Goal: Transaction & Acquisition: Register for event/course

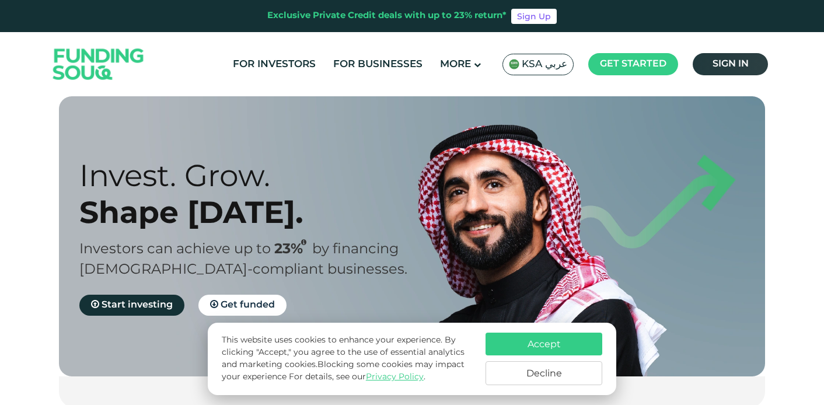
click at [729, 64] on span "Sign in" at bounding box center [731, 64] width 36 height 9
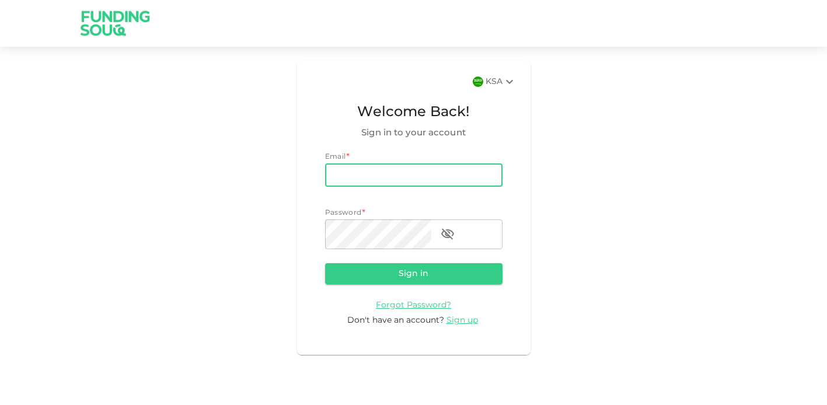
click at [362, 187] on input "email" at bounding box center [414, 174] width 178 height 23
type input "ar@amurinternational.com"
click at [506, 84] on icon at bounding box center [509, 82] width 7 height 4
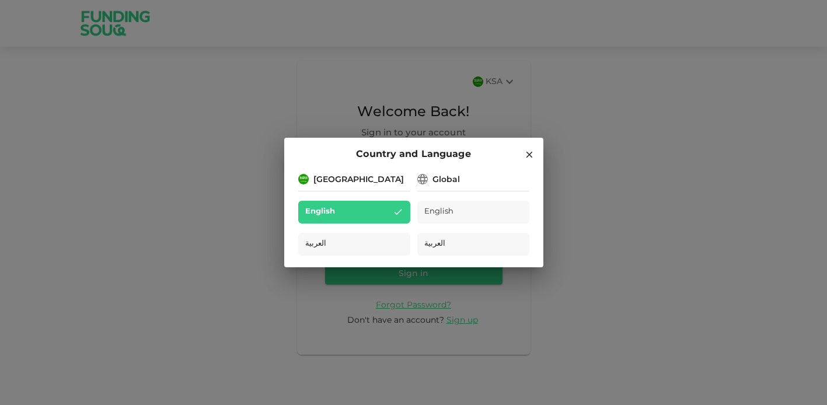
click at [530, 152] on icon at bounding box center [529, 155] width 6 height 6
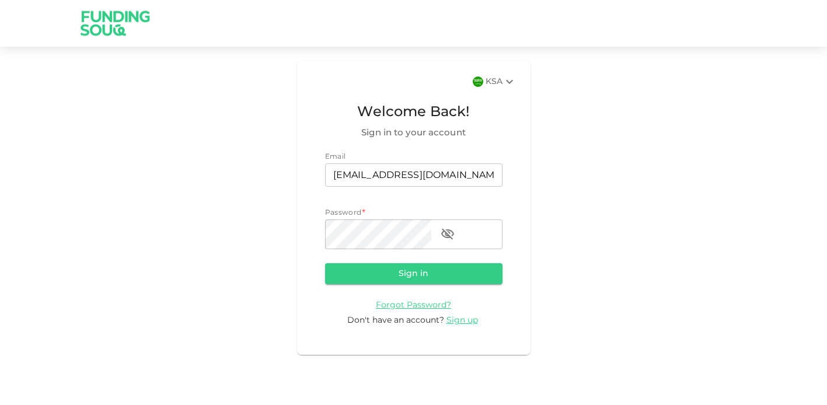
click at [486, 89] on div "KSA" at bounding box center [501, 82] width 31 height 14
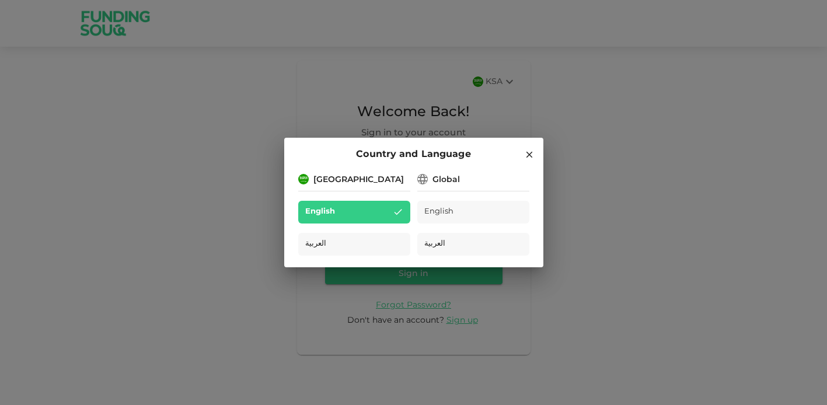
click at [444, 174] on div "Global" at bounding box center [446, 180] width 27 height 12
click at [527, 149] on icon at bounding box center [529, 154] width 11 height 11
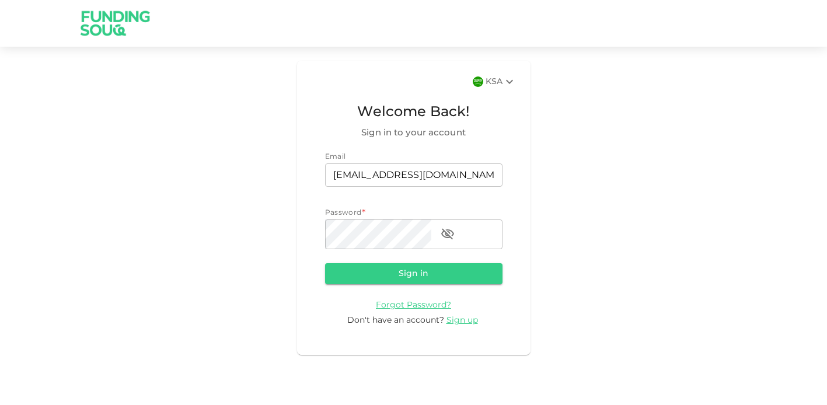
click at [486, 88] on div "KSA" at bounding box center [501, 82] width 31 height 14
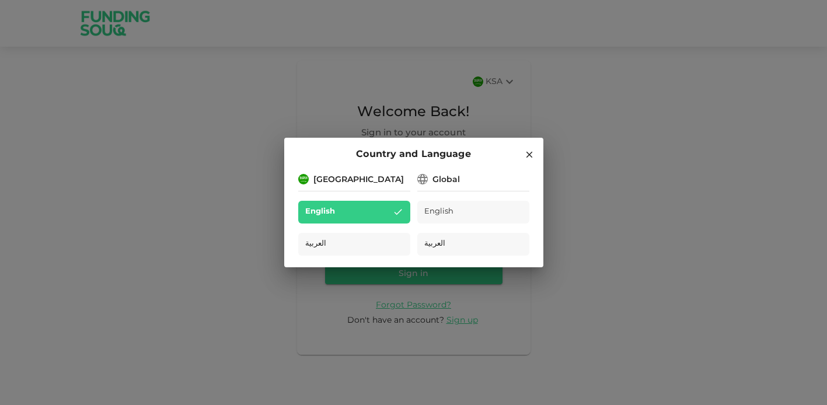
click at [367, 174] on div "Saudi Arabia" at bounding box center [359, 180] width 91 height 12
click at [439, 174] on div "Global" at bounding box center [446, 180] width 27 height 12
click at [447, 174] on div "Global" at bounding box center [446, 180] width 27 height 12
click at [423, 172] on icon at bounding box center [423, 179] width 14 height 14
click at [527, 149] on icon at bounding box center [529, 154] width 11 height 11
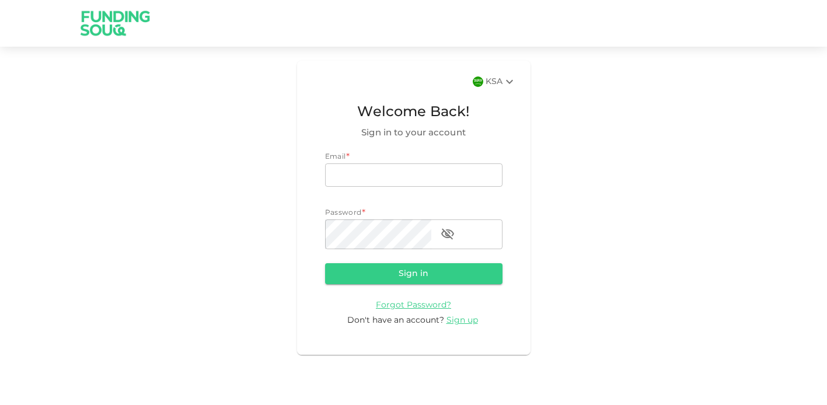
click at [506, 84] on icon at bounding box center [509, 82] width 7 height 4
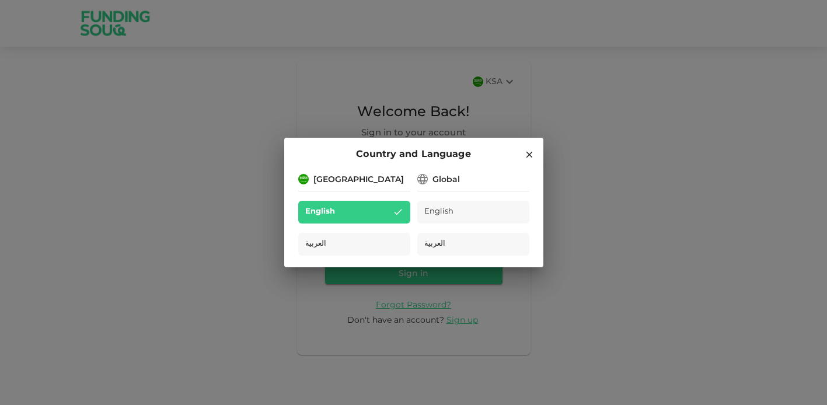
click at [235, 100] on div "Country and Language Saudi Arabia English العربية Global English العربية" at bounding box center [413, 202] width 827 height 405
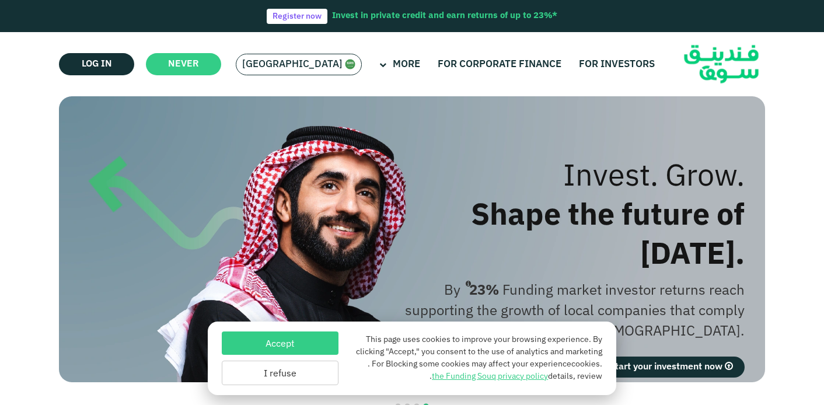
click at [311, 65] on span "[GEOGRAPHIC_DATA]" at bounding box center [298, 64] width 113 height 13
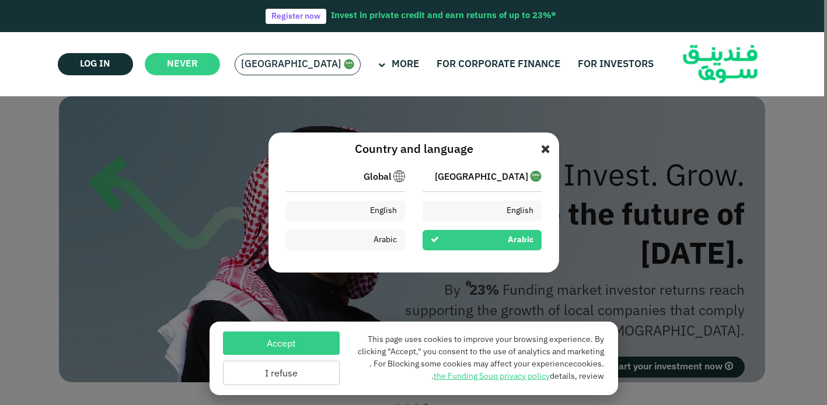
click at [543, 147] on icon at bounding box center [545, 150] width 9 height 12
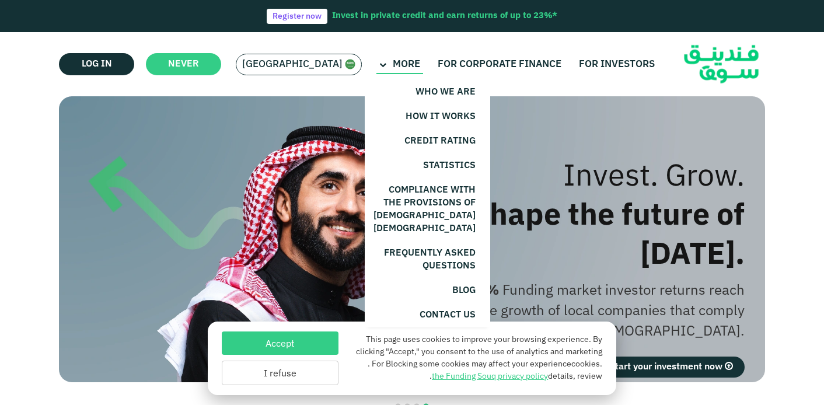
click at [380, 67] on icon at bounding box center [383, 65] width 7 height 7
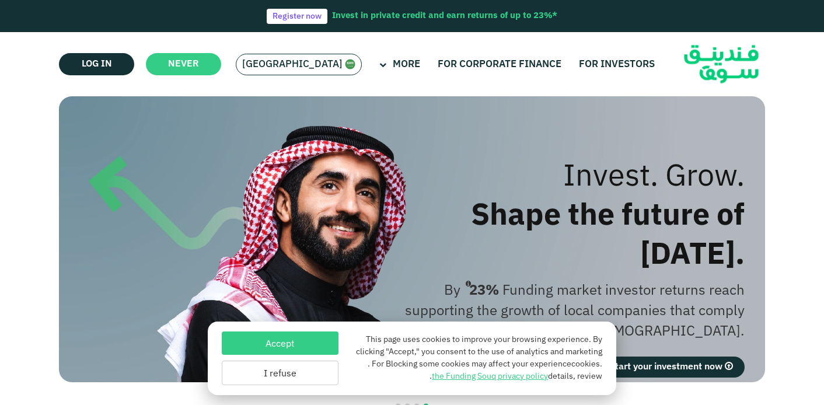
click at [301, 60] on font "[GEOGRAPHIC_DATA]" at bounding box center [292, 65] width 100 height 10
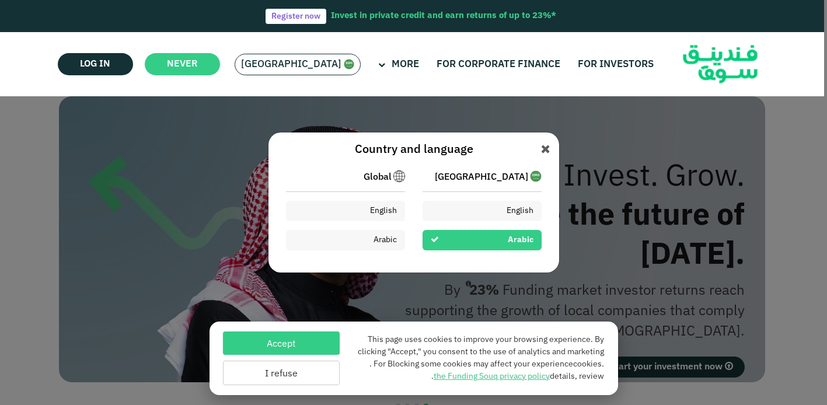
click at [241, 204] on div "Country and language Saudi Arabia English Arabic Global English Arabic" at bounding box center [413, 202] width 827 height 405
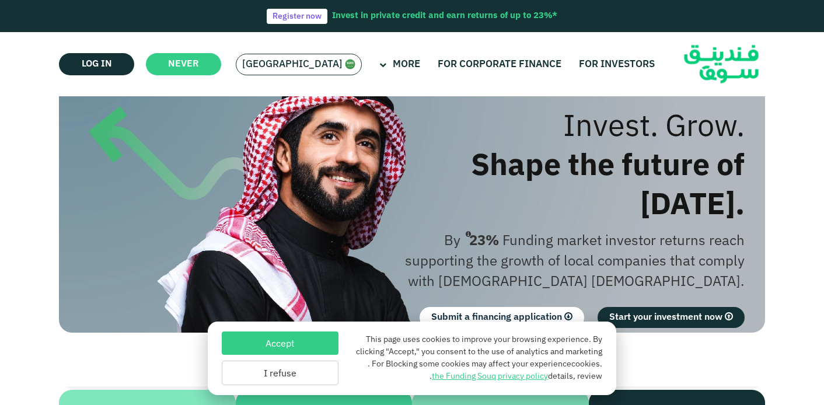
scroll to position [50, 0]
click at [286, 340] on font "Accept" at bounding box center [280, 344] width 29 height 9
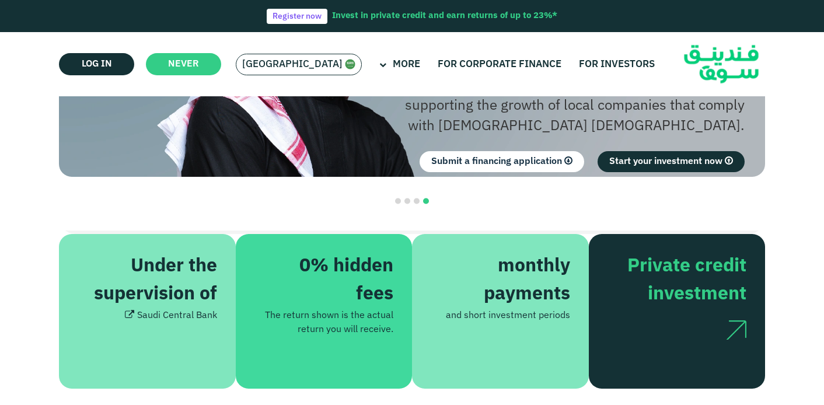
scroll to position [186, 0]
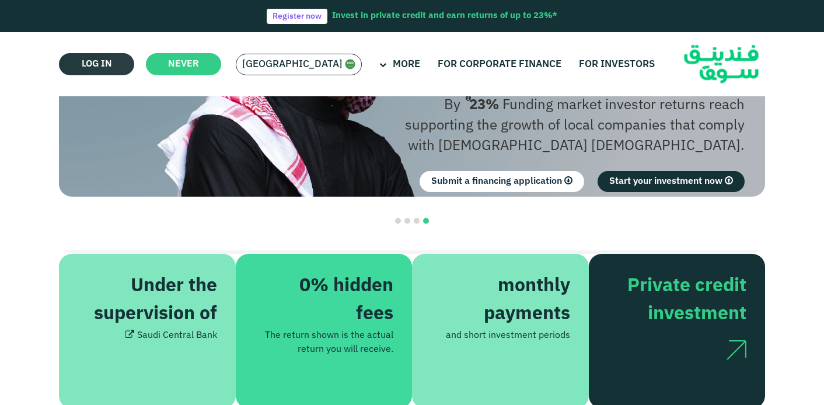
click at [100, 65] on font "Log in" at bounding box center [97, 64] width 30 height 9
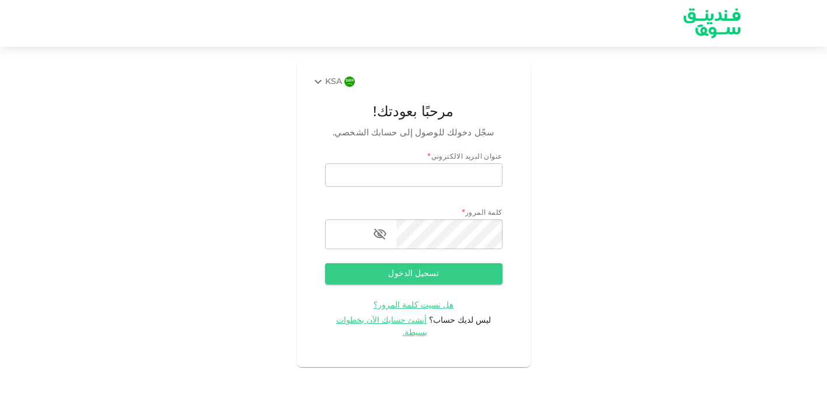
click at [322, 84] on icon at bounding box center [318, 82] width 7 height 4
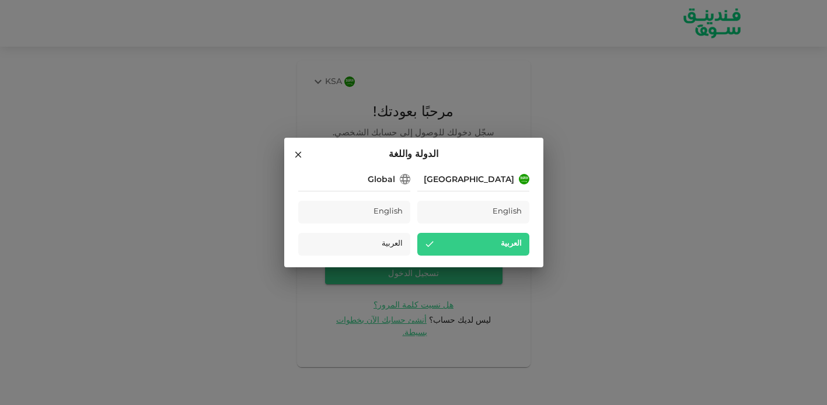
click at [299, 152] on icon at bounding box center [298, 155] width 6 height 6
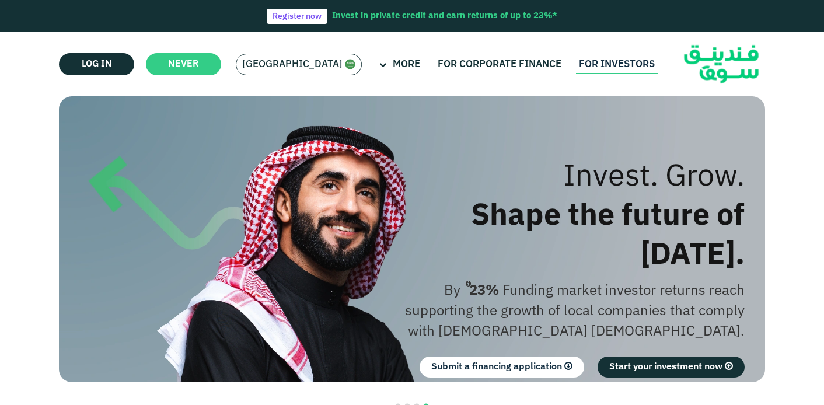
click at [581, 66] on font "For investors" at bounding box center [617, 65] width 76 height 10
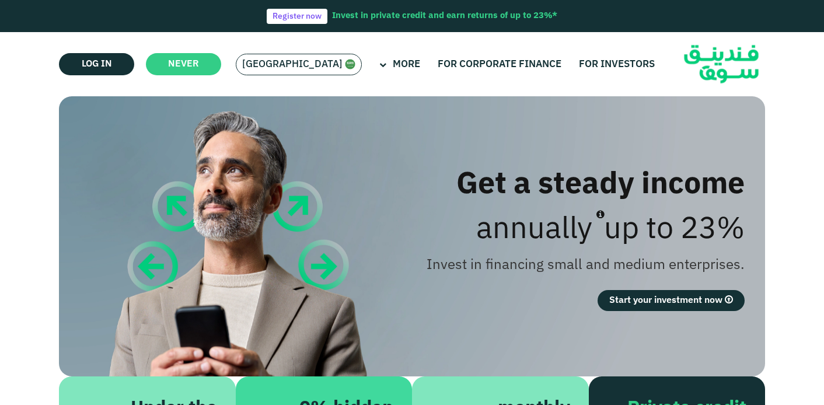
click at [345, 67] on img at bounding box center [350, 64] width 11 height 11
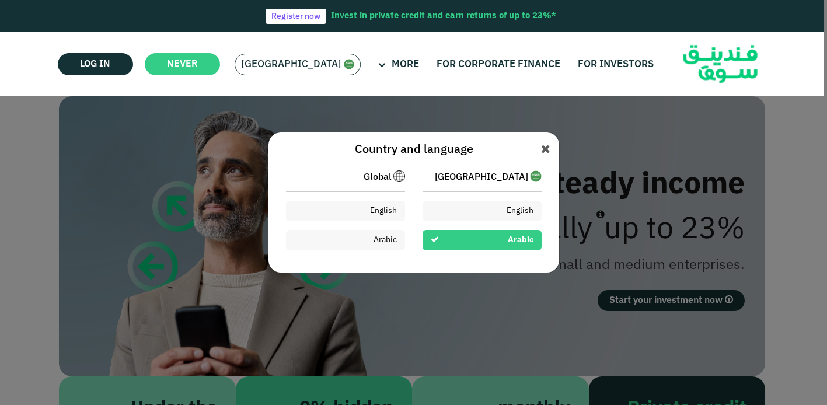
click at [397, 178] on img at bounding box center [400, 176] width 12 height 12
click at [400, 176] on img at bounding box center [400, 176] width 12 height 12
click at [395, 176] on img at bounding box center [400, 176] width 12 height 12
click at [384, 175] on font "Global" at bounding box center [378, 177] width 28 height 9
click at [375, 175] on font "Global" at bounding box center [378, 177] width 28 height 9
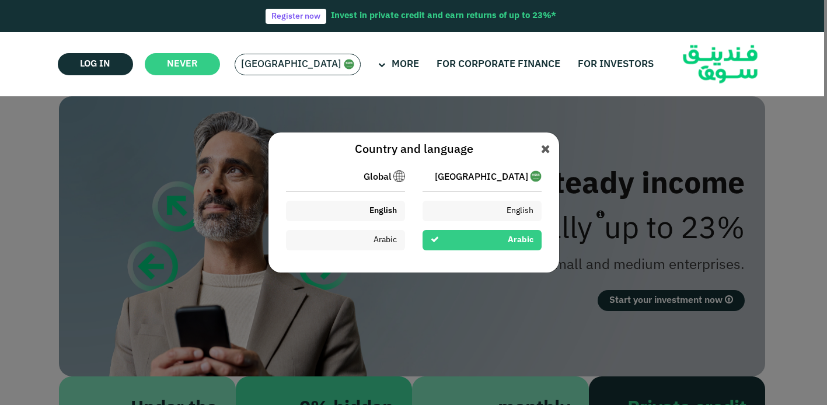
click at [394, 211] on font "English" at bounding box center [383, 211] width 27 height 8
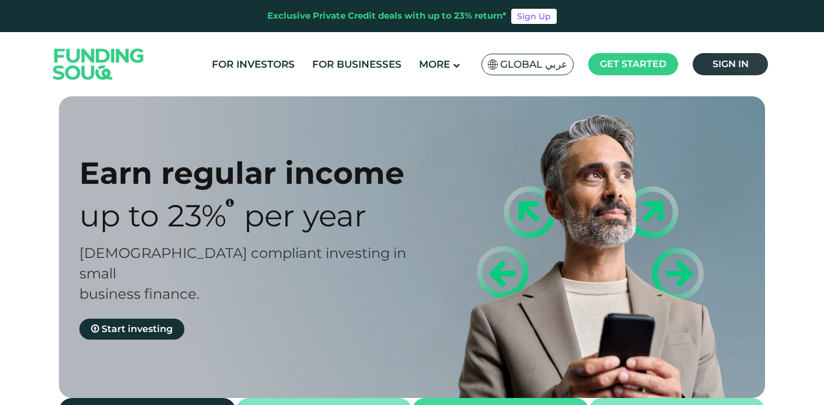
click at [722, 69] on span "Sign in" at bounding box center [731, 63] width 36 height 11
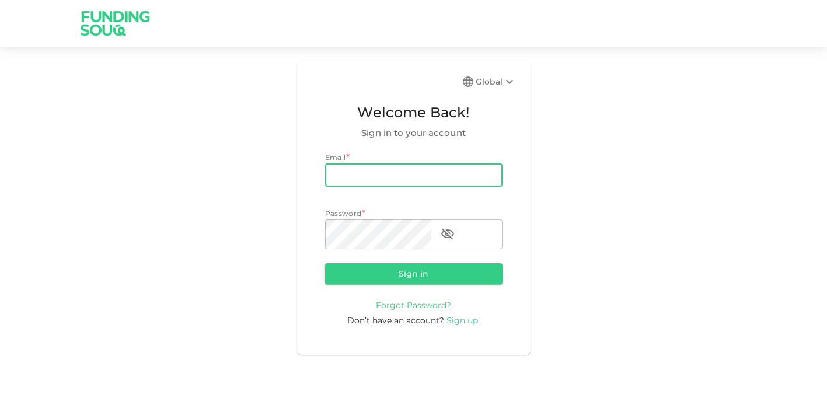
click at [392, 187] on input "email" at bounding box center [414, 174] width 178 height 23
type input "[EMAIL_ADDRESS][DOMAIN_NAME]"
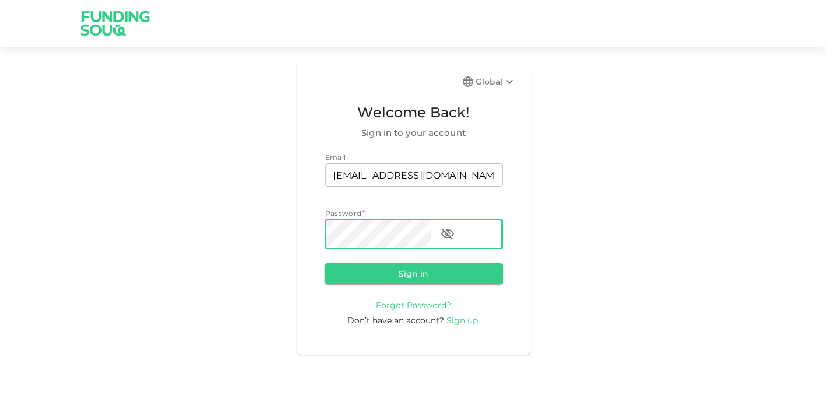
click at [394, 311] on span "Forgot Password?" at bounding box center [413, 305] width 75 height 11
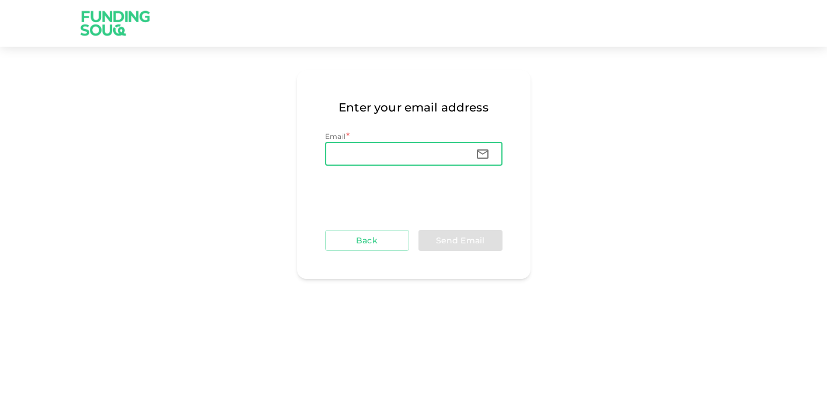
click at [364, 166] on input "Email" at bounding box center [395, 153] width 141 height 23
type input "[EMAIL_ADDRESS][DOMAIN_NAME]"
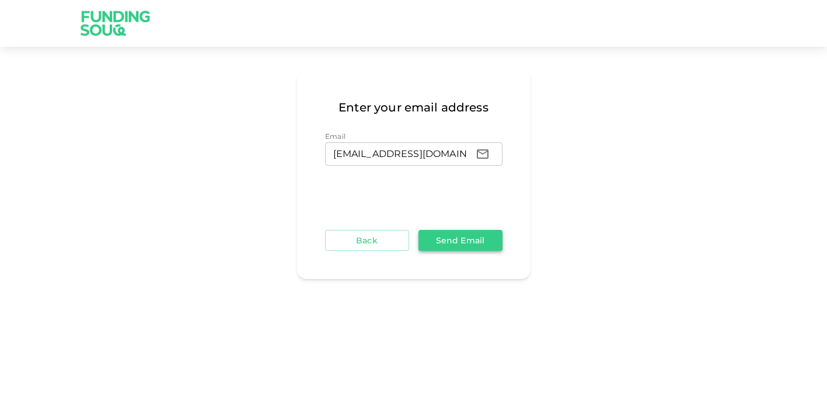
click at [437, 251] on button "Send Email" at bounding box center [461, 240] width 84 height 21
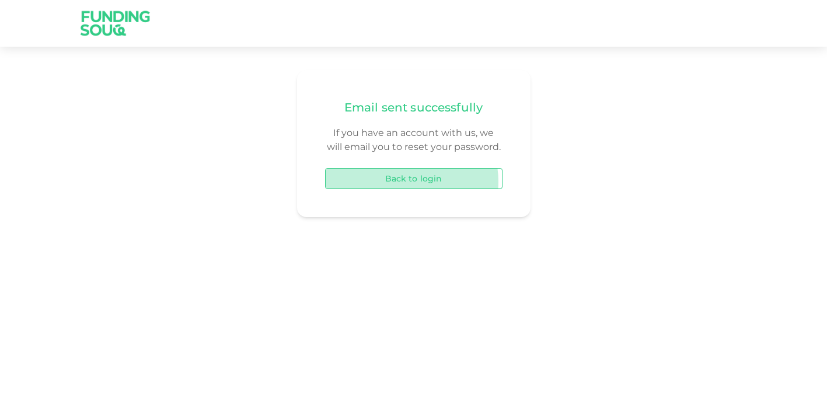
click at [425, 189] on button "Back to login" at bounding box center [414, 178] width 178 height 21
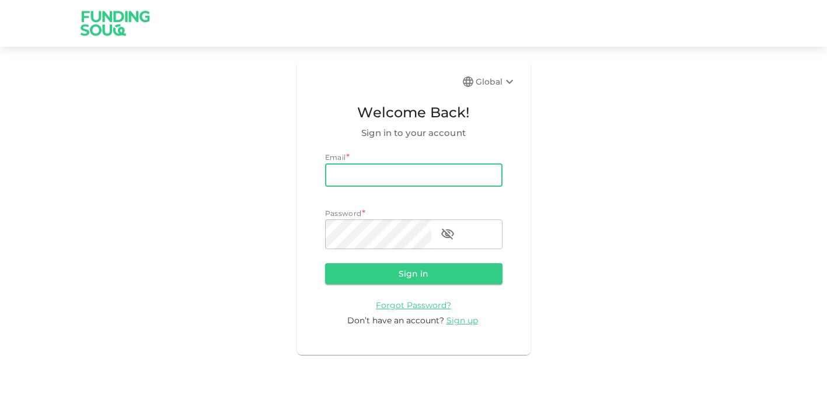
click at [360, 187] on input "email" at bounding box center [414, 174] width 178 height 23
type input "[EMAIL_ADDRESS][DOMAIN_NAME]"
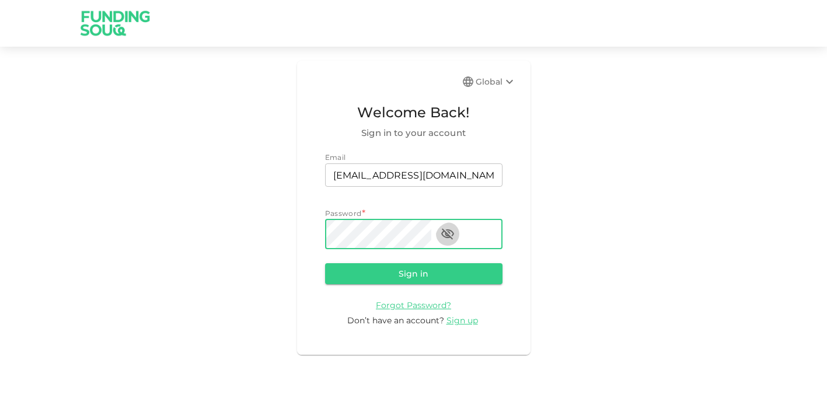
click at [455, 241] on icon "button" at bounding box center [448, 234] width 14 height 14
click at [392, 284] on button "Sign in" at bounding box center [414, 273] width 178 height 21
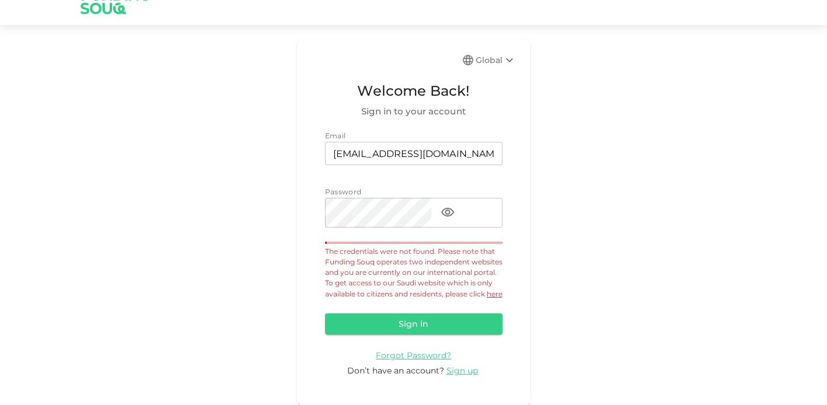
scroll to position [33, 0]
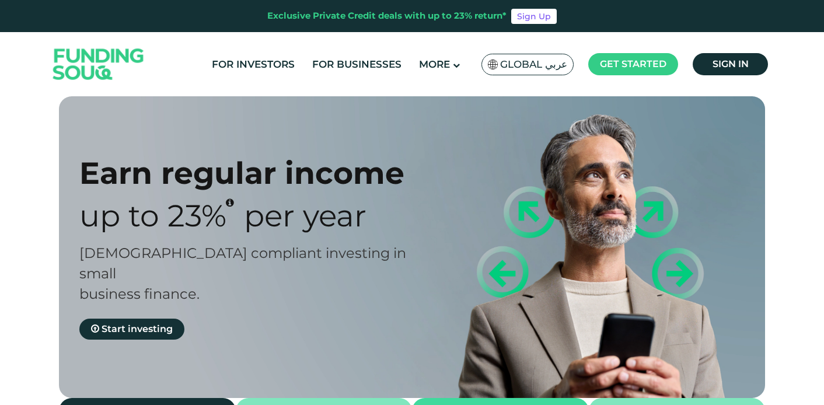
click at [506, 67] on span "Global عربي" at bounding box center [533, 64] width 67 height 13
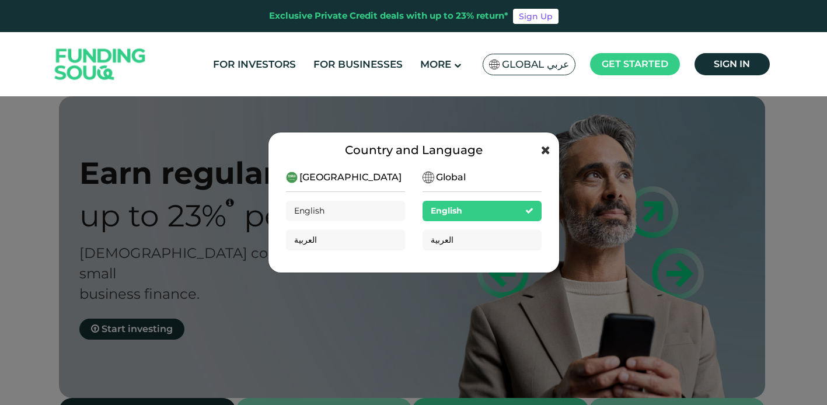
click at [545, 151] on icon at bounding box center [545, 150] width 9 height 12
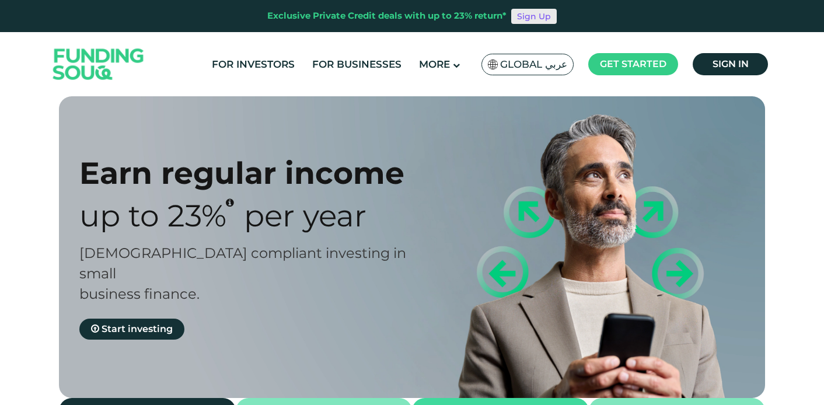
click at [544, 19] on link "Sign Up" at bounding box center [534, 16] width 46 height 15
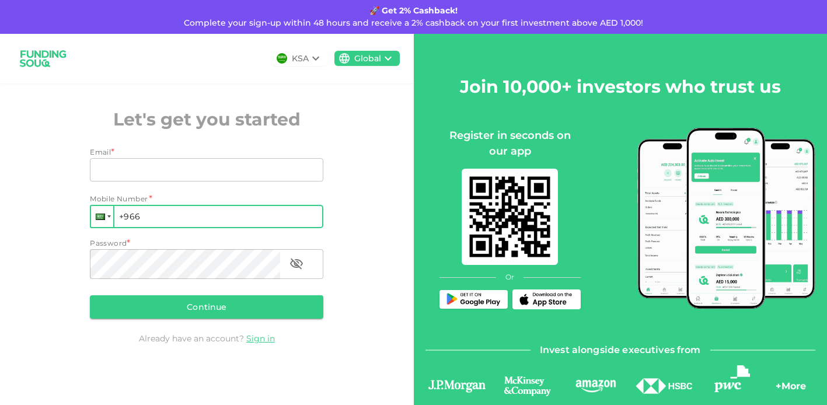
click at [107, 227] on div at bounding box center [102, 216] width 22 height 21
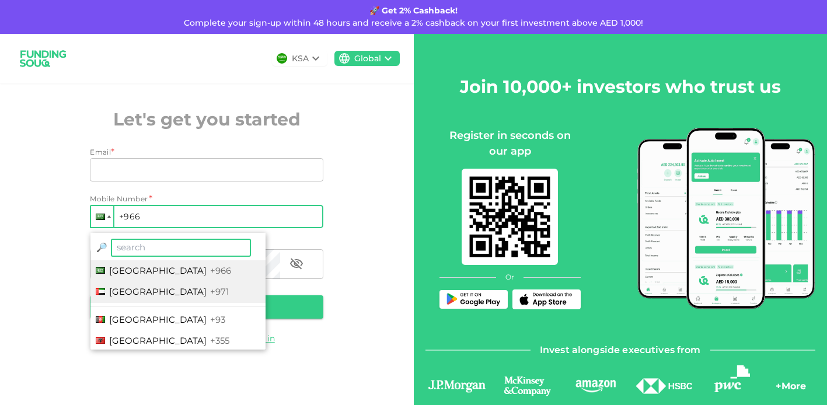
click at [116, 297] on span "[GEOGRAPHIC_DATA]" at bounding box center [158, 291] width 98 height 11
type input "+971"
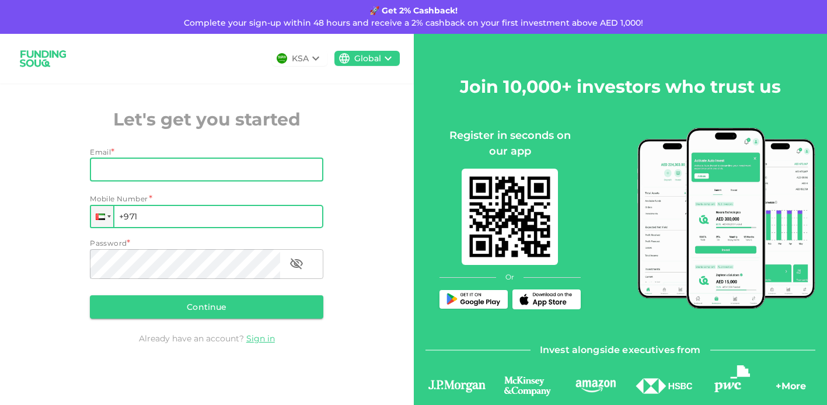
click at [116, 182] on input "Email" at bounding box center [200, 169] width 221 height 23
type input "[EMAIL_ADDRESS][DOMAIN_NAME]"
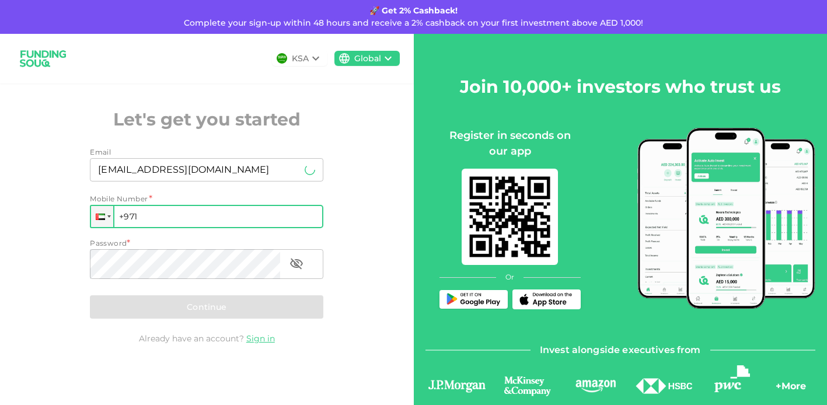
click at [164, 228] on input "+971" at bounding box center [207, 216] width 234 height 23
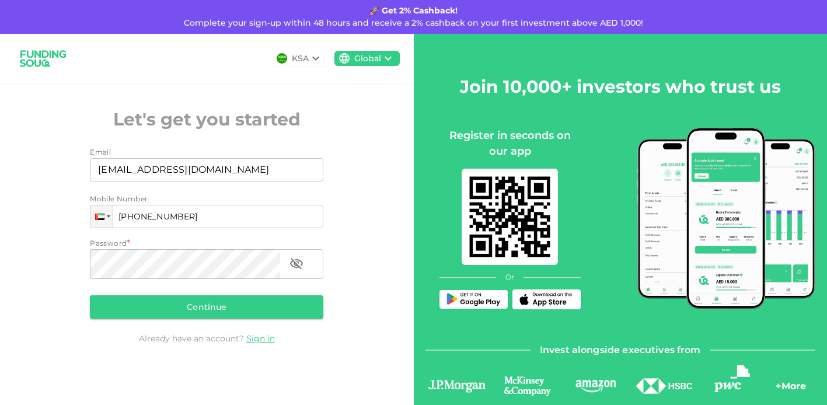
type input "[PHONE_NUMBER]"
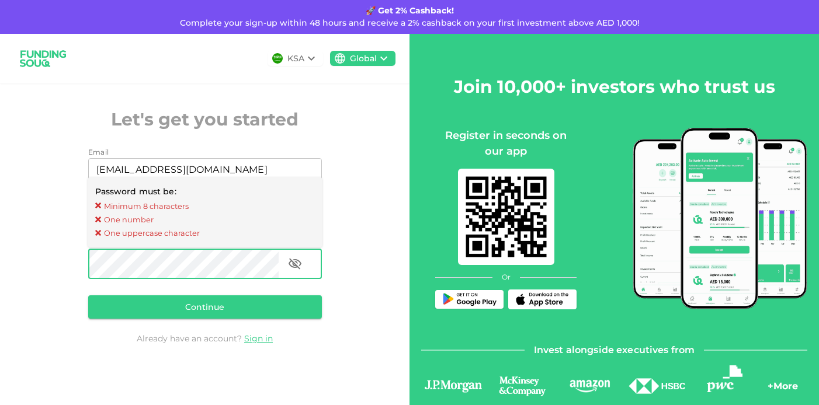
click at [135, 281] on div "Password must be: Minimum 8 characters One number One uppercase character Passw…" at bounding box center [205, 260] width 234 height 44
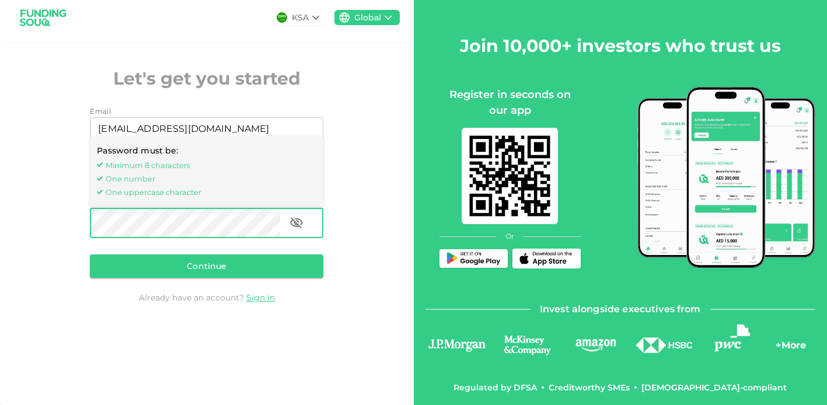
click at [62, 311] on div "KSA Global Let's get you started Email Email ar@amurinternational.com Email Mob…" at bounding box center [207, 166] width 414 height 346
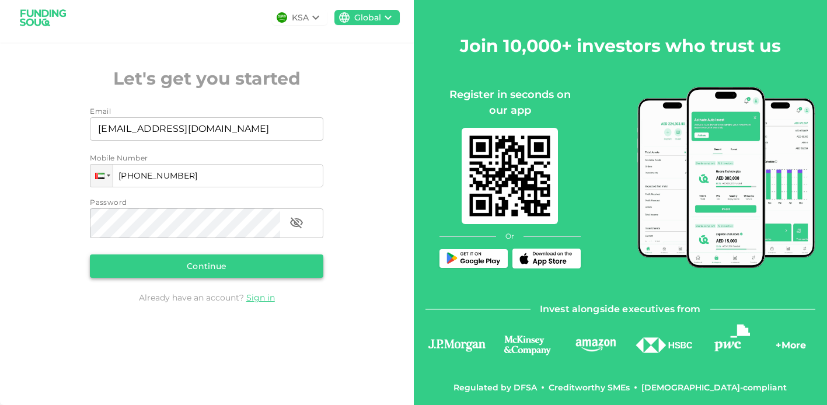
click at [231, 255] on button "Continue" at bounding box center [207, 266] width 234 height 23
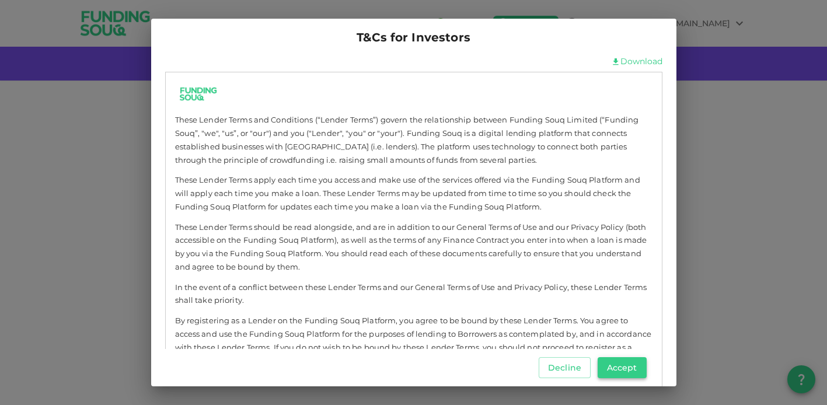
click at [601, 366] on button "Accept" at bounding box center [622, 367] width 49 height 21
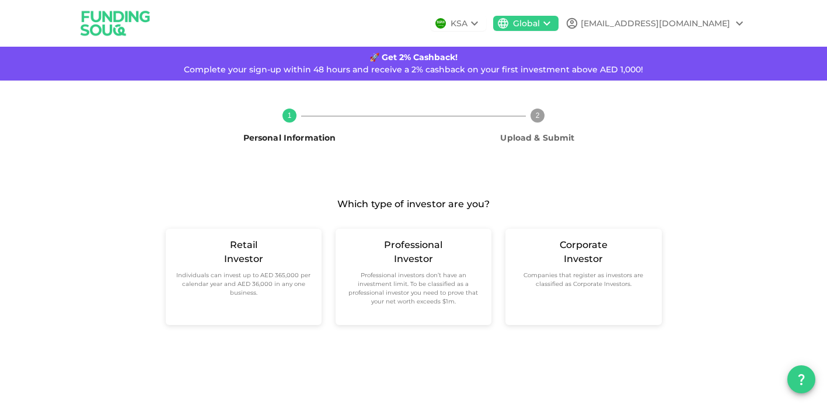
scroll to position [39, 0]
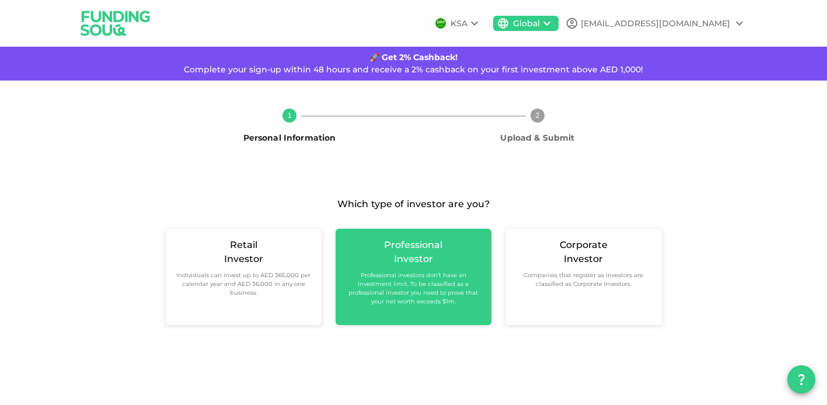
click at [389, 286] on div "Professional Investor Professional investors don’t have an investment limit. To…" at bounding box center [413, 272] width 137 height 68
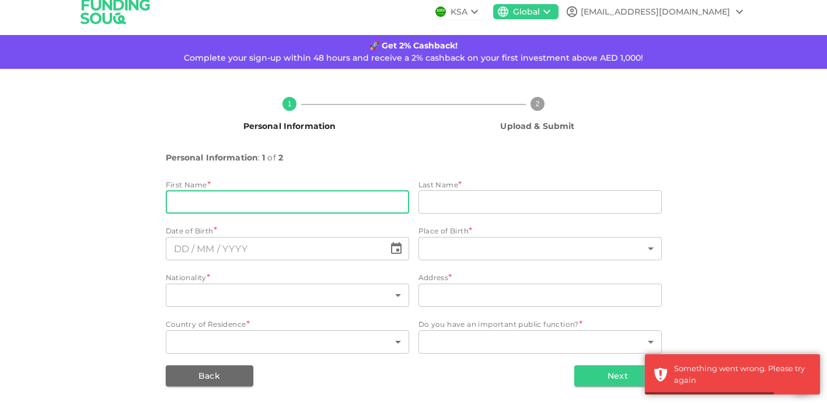
click at [222, 214] on input "firstName" at bounding box center [287, 201] width 243 height 23
type input "[PERSON_NAME]"
type input "Rasheed"
type input "G05 EMR 20 Al Warsan1"
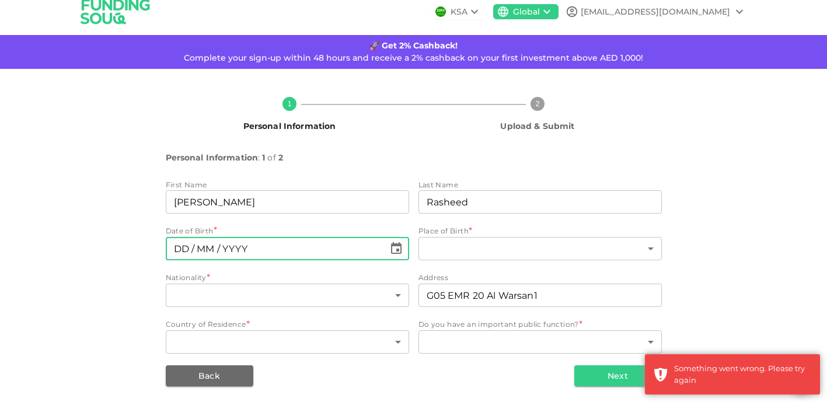
click at [206, 260] on input "⁦⁨DD⁩ / ⁨MM⁩ / ⁨YYYY⁩⁩" at bounding box center [275, 248] width 219 height 23
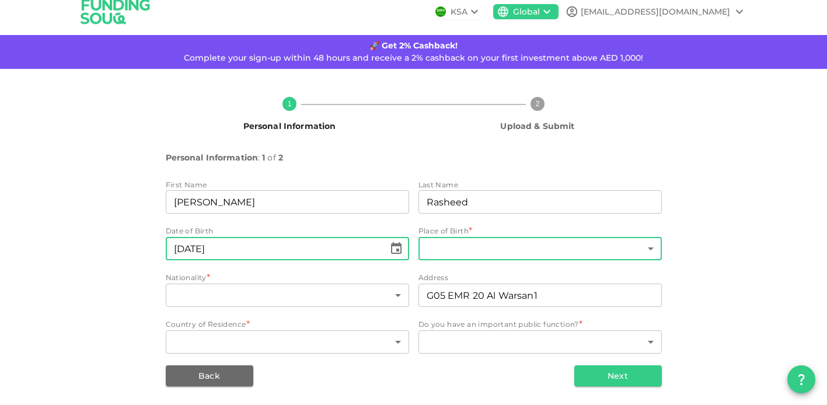
type input "⁦⁨01⁩ / ⁨10⁩ / ⁨1958⁩⁩"
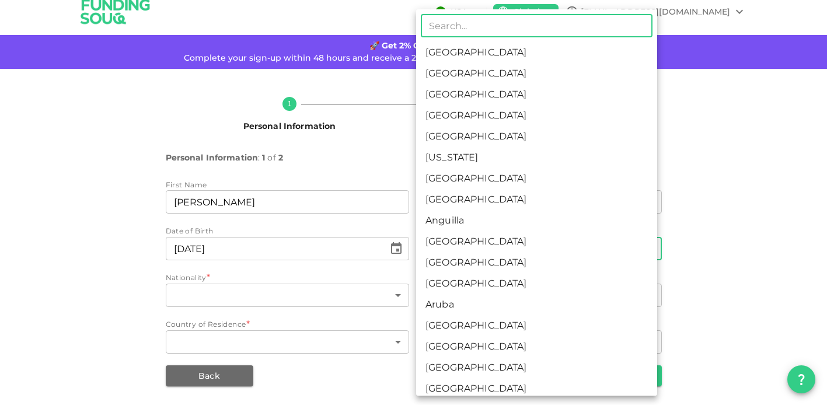
click at [455, 298] on body "KSA Global ar@amurinternational.com 🚀 Get 2% Cashback! Complete your sign-up wi…" at bounding box center [413, 202] width 827 height 405
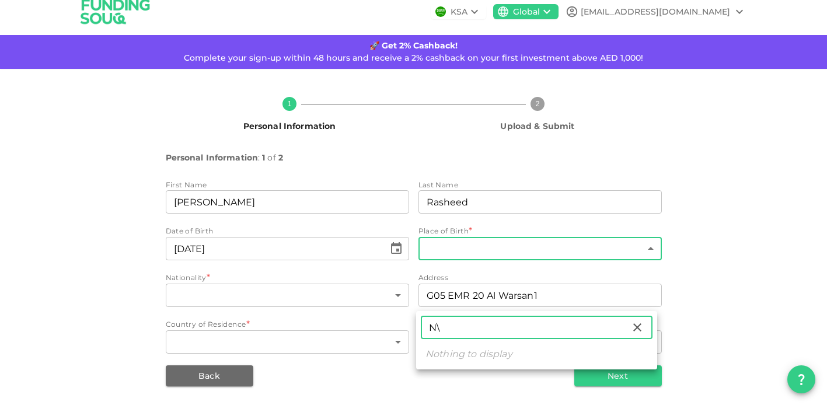
type input "N"
type input "India"
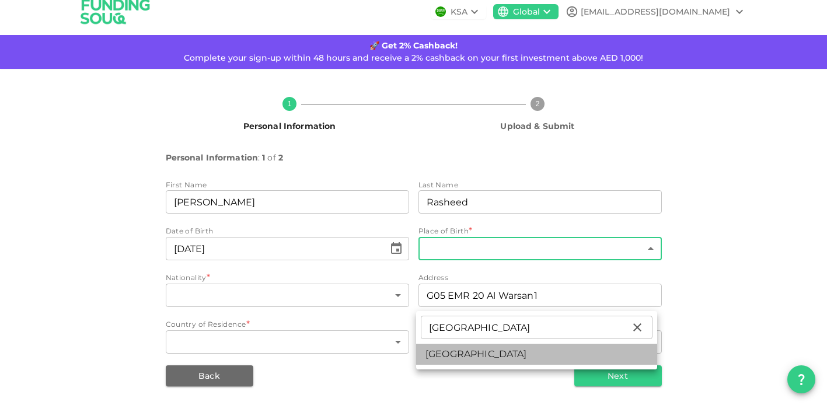
click at [449, 365] on li "India" at bounding box center [536, 354] width 241 height 21
type input "88"
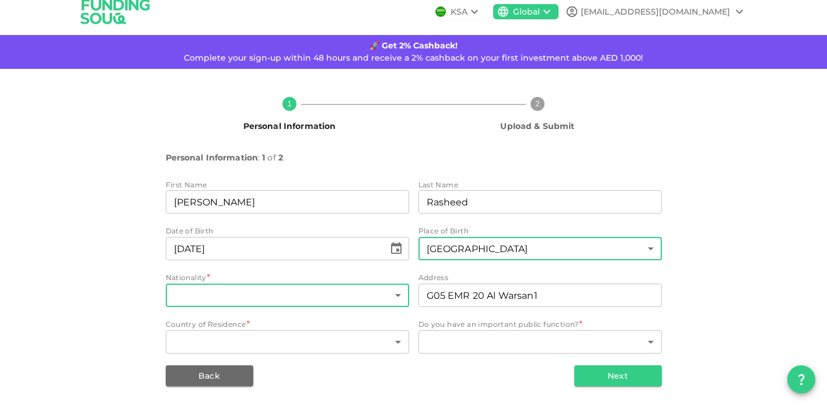
click at [226, 357] on body "KSA Global ar@amurinternational.com 🚀 Get 2% Cashback! Complete your sign-up wi…" at bounding box center [413, 202] width 827 height 405
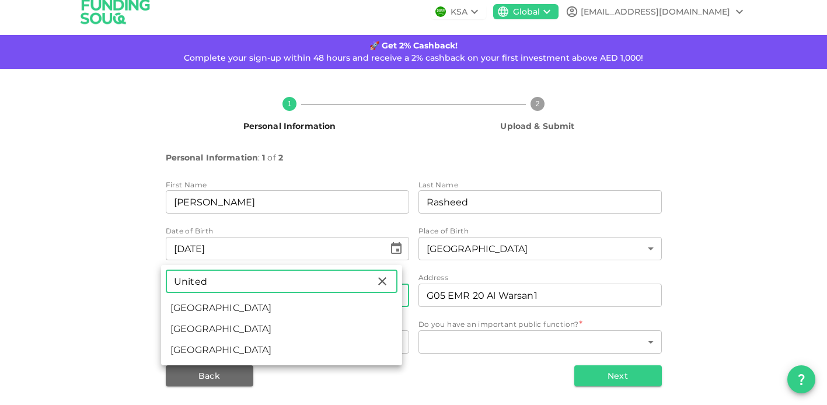
type input "United"
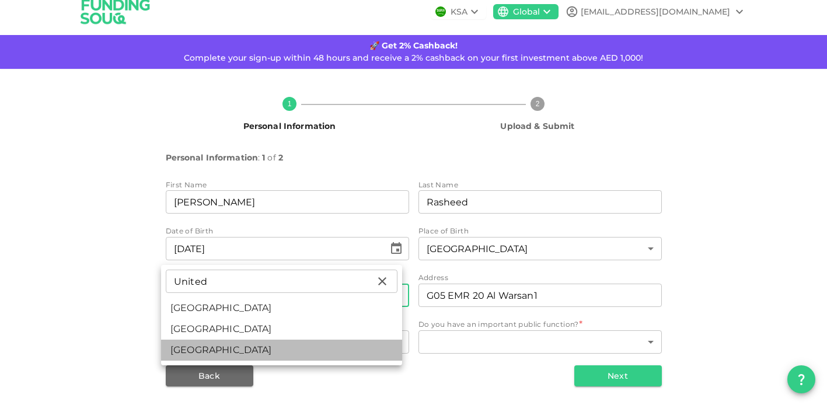
click at [185, 361] on li "United States" at bounding box center [281, 350] width 241 height 21
type input "208"
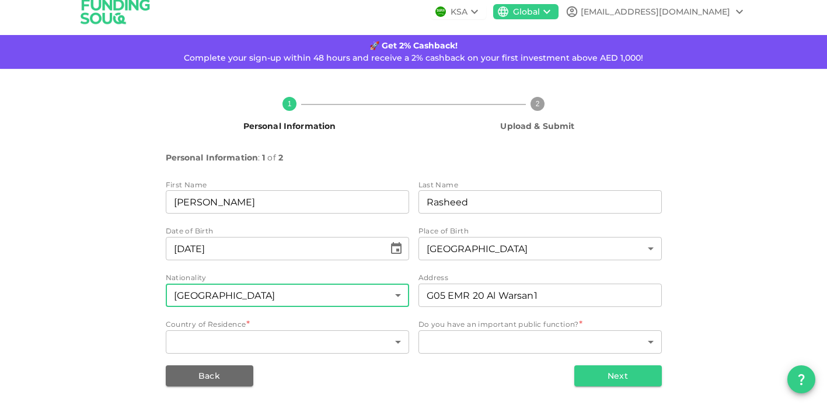
scroll to position [138, 0]
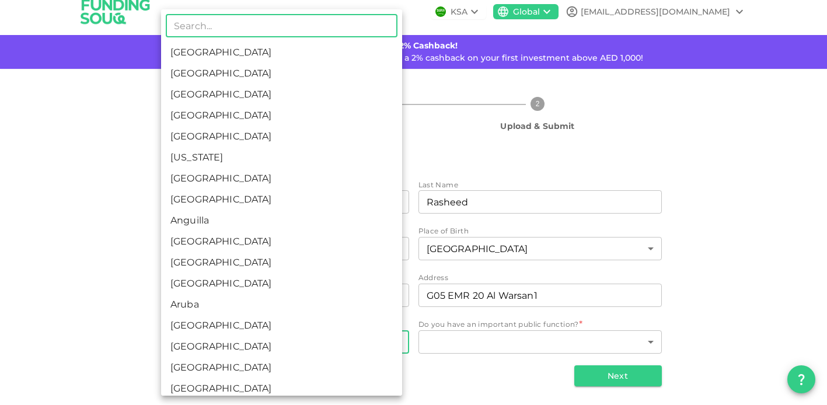
click at [392, 324] on body "KSA Global ar@amurinternational.com 🚀 Get 2% Cashback! Complete your sign-up wi…" at bounding box center [413, 202] width 827 height 405
click at [280, 84] on li "United Arab Emirates" at bounding box center [281, 73] width 241 height 21
type input "2"
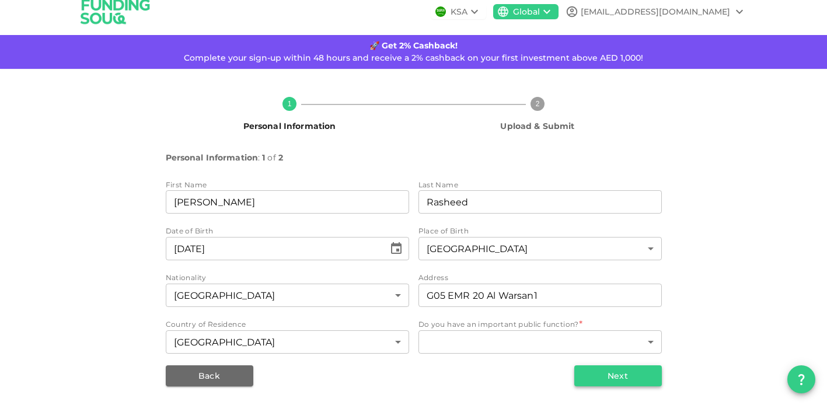
click at [608, 366] on button "Next" at bounding box center [619, 376] width 88 height 21
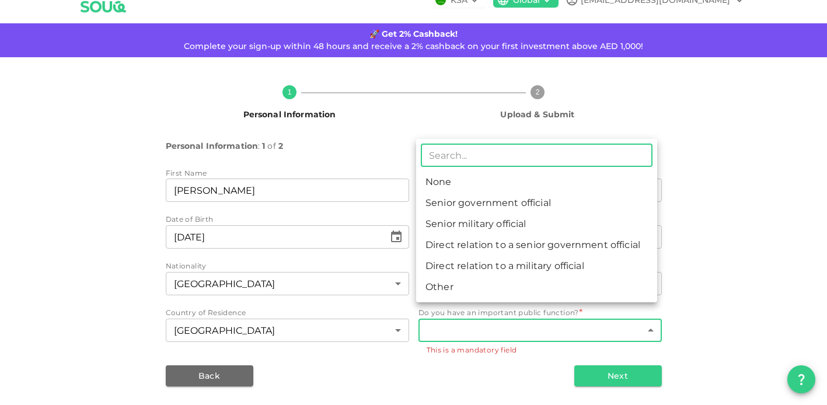
click at [468, 325] on body "KSA Global ar@amurinternational.com 🚀 Get 2% Cashback! Complete your sign-up wi…" at bounding box center [413, 202] width 827 height 405
click at [440, 193] on li "None" at bounding box center [536, 182] width 241 height 21
type input "1"
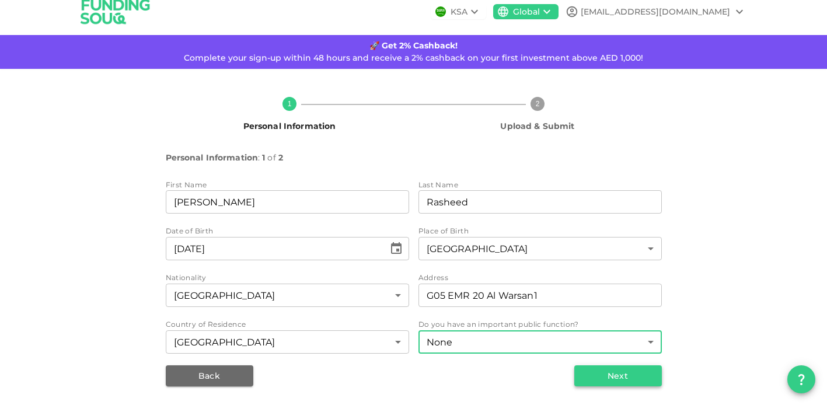
click at [611, 366] on button "Next" at bounding box center [619, 376] width 88 height 21
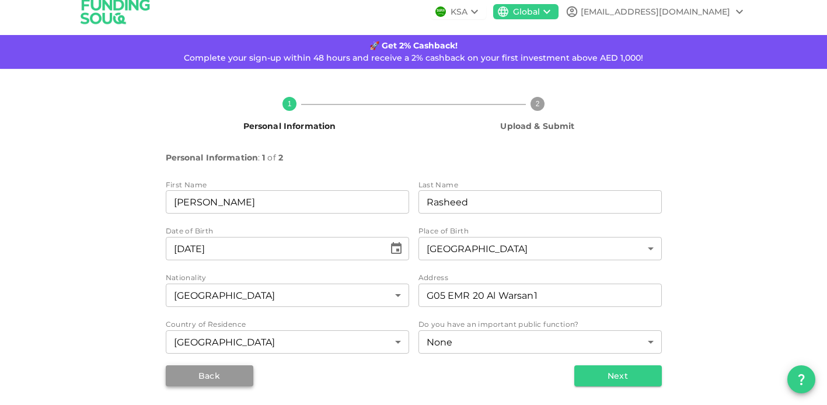
click at [204, 366] on button "Back" at bounding box center [210, 376] width 88 height 21
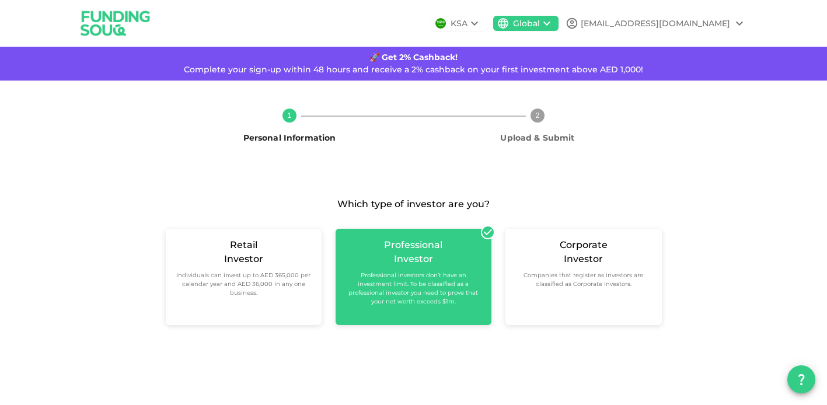
click at [424, 306] on small "Professional investors don’t have an investment limit. To be classified as a pr…" at bounding box center [413, 288] width 137 height 35
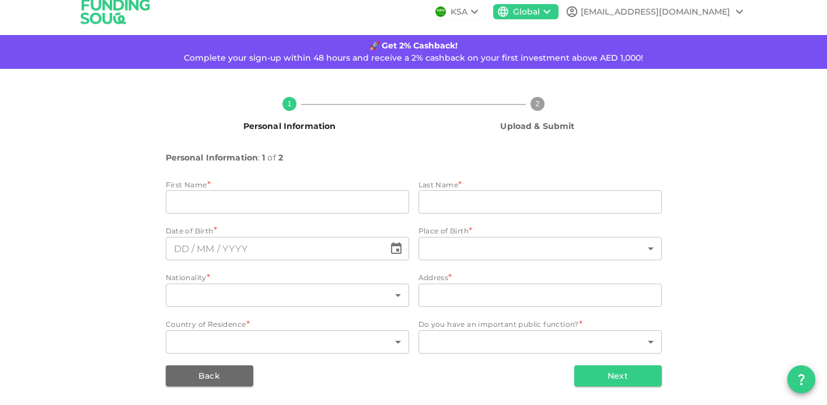
scroll to position [138, 0]
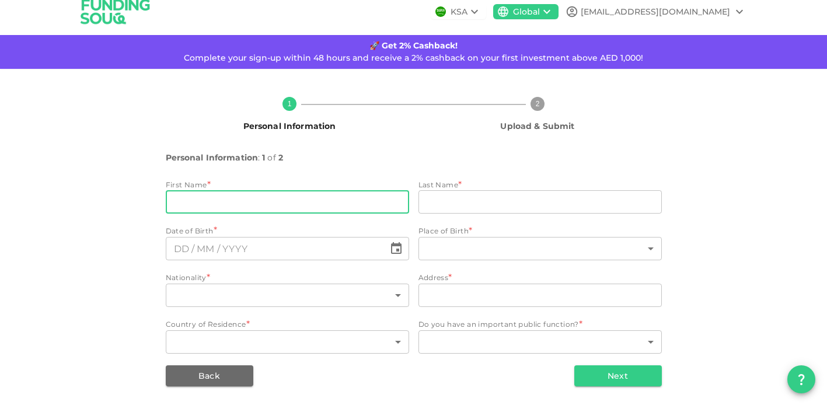
click at [194, 190] on input "firstName" at bounding box center [287, 201] width 243 height 23
type input "[PERSON_NAME]"
type input "Rasheed"
type input "United Arab Emirates"
type input "G05 EMR 20 Al Warsan1"
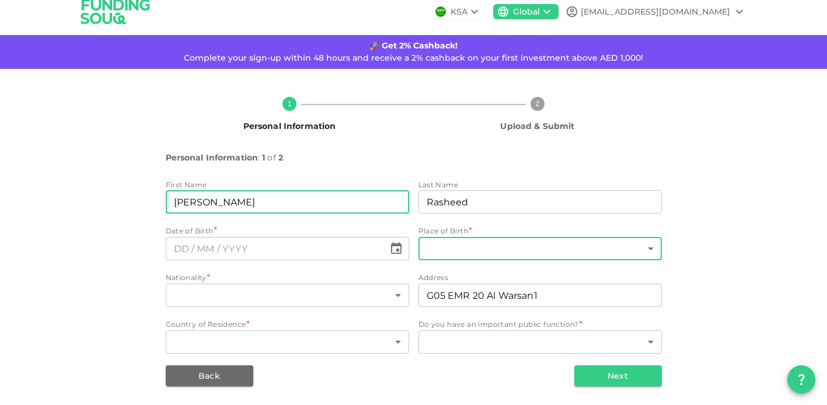
click at [426, 199] on body "KSA Global ar@amurinternational.com 🚀 Get 2% Cashback! Complete your sign-up wi…" at bounding box center [413, 202] width 827 height 405
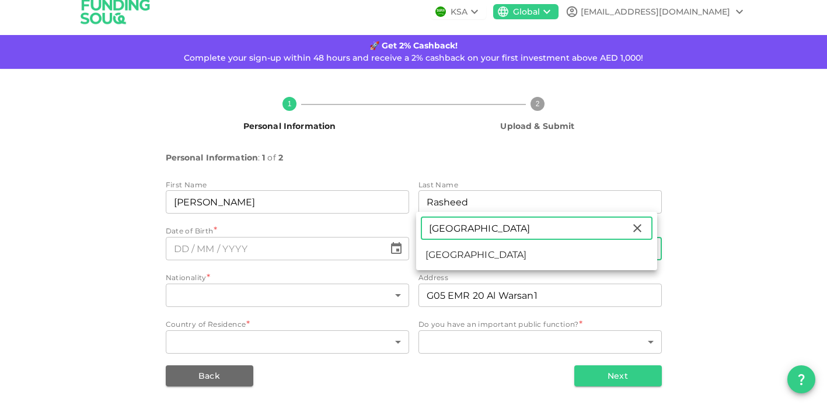
type input "India"
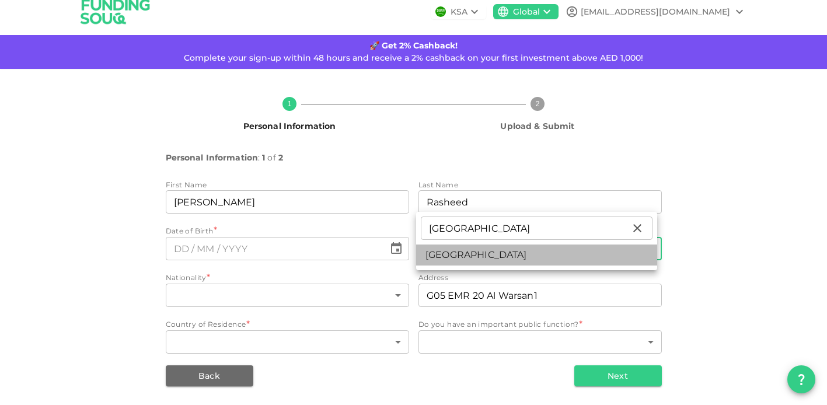
click at [447, 266] on li "India" at bounding box center [536, 255] width 241 height 21
type input "88"
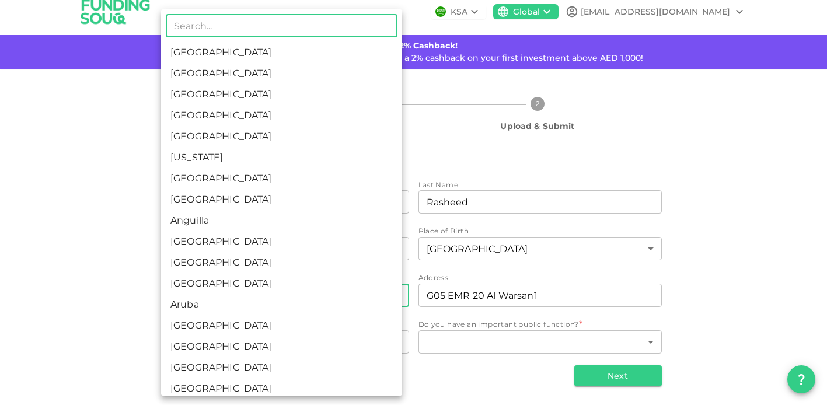
click at [249, 264] on body "KSA Global ar@amurinternational.com 🚀 Get 2% Cashback! Complete your sign-up wi…" at bounding box center [413, 202] width 827 height 405
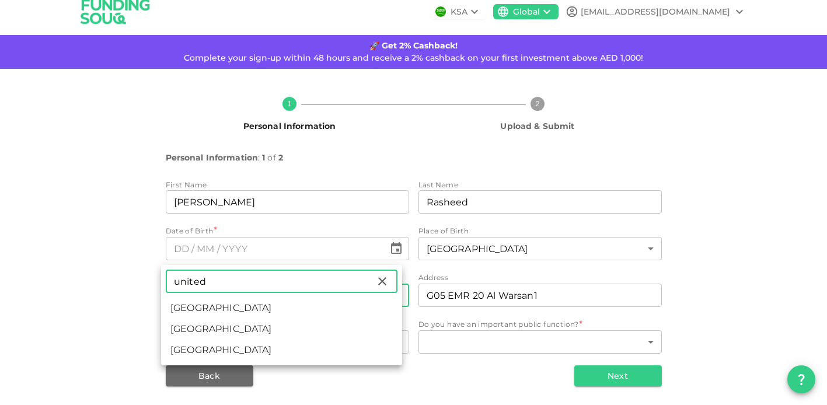
type input "united"
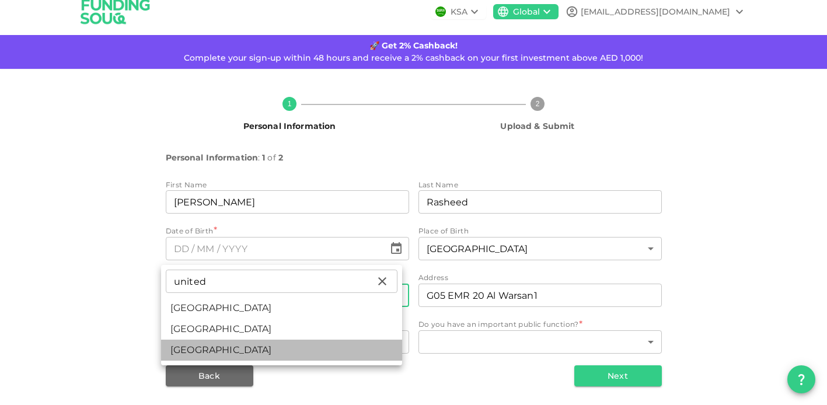
click at [183, 361] on li "United States" at bounding box center [281, 350] width 241 height 21
type input "208"
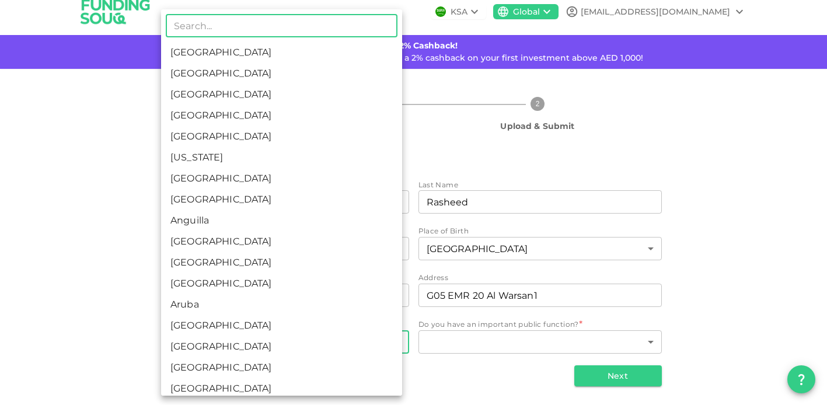
click at [257, 318] on body "KSA Global ar@amurinternational.com 🚀 Get 2% Cashback! Complete your sign-up wi…" at bounding box center [413, 202] width 827 height 405
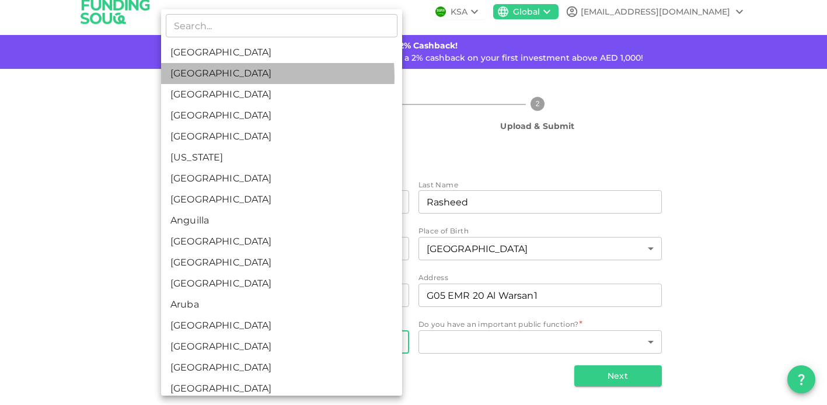
click at [243, 84] on li "United Arab Emirates" at bounding box center [281, 73] width 241 height 21
type input "2"
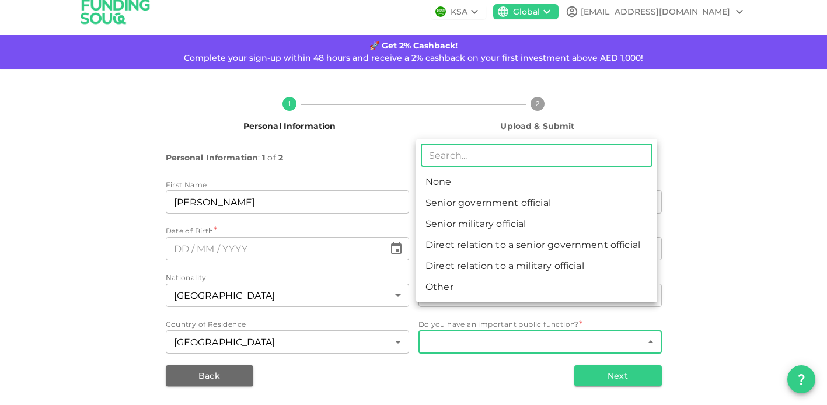
click at [455, 319] on body "KSA Global ar@amurinternational.com 🚀 Get 2% Cashback! Complete your sign-up wi…" at bounding box center [413, 202] width 827 height 405
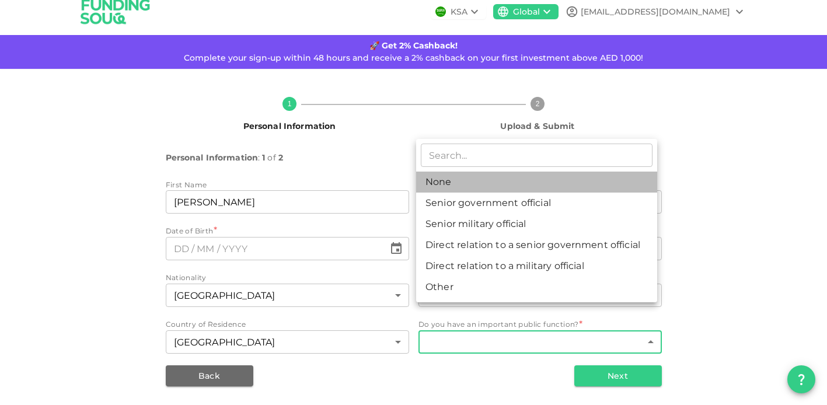
click at [455, 193] on li "None" at bounding box center [536, 182] width 241 height 21
type input "1"
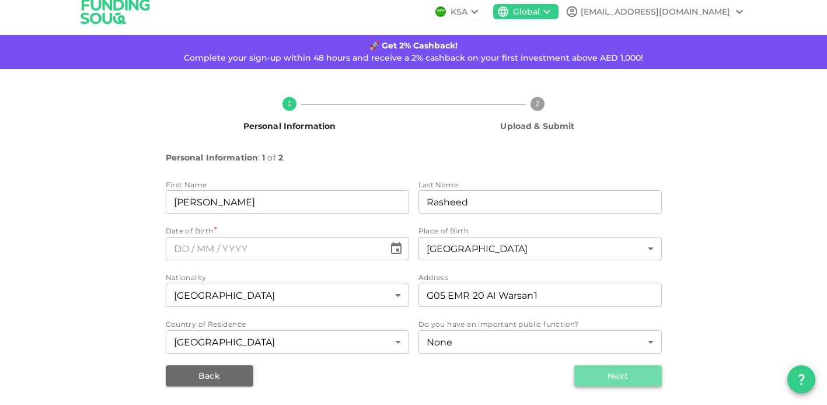
click at [600, 366] on button "Next" at bounding box center [619, 376] width 88 height 21
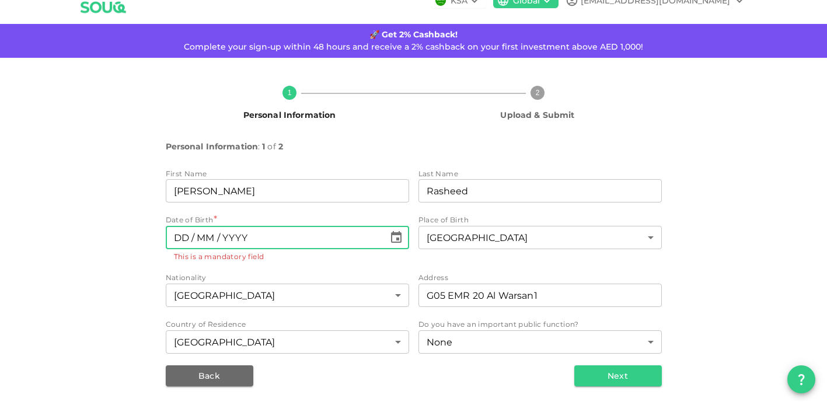
click at [194, 226] on input "⁦⁨DD⁩ / ⁨MM⁩ / ⁨YYYY⁩⁩" at bounding box center [275, 237] width 219 height 23
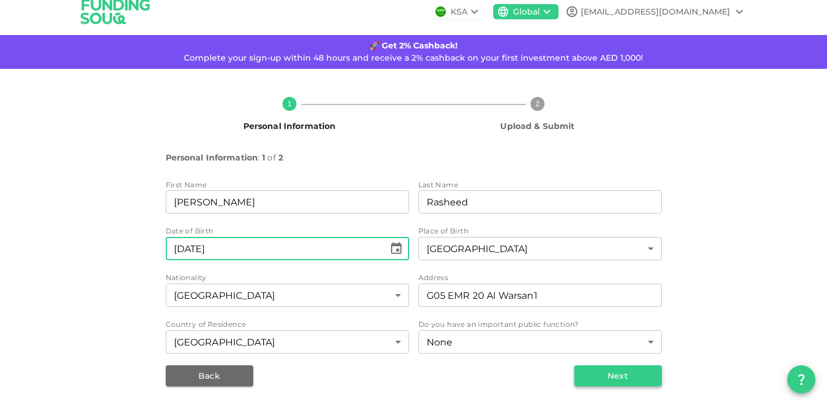
type input "⁦⁨01⁩ / ⁨10⁩ / ⁨1958⁩⁩"
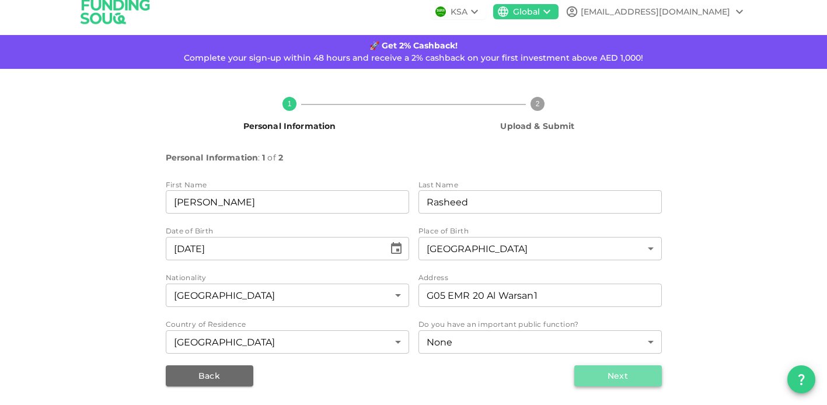
click at [608, 366] on button "Next" at bounding box center [619, 376] width 88 height 21
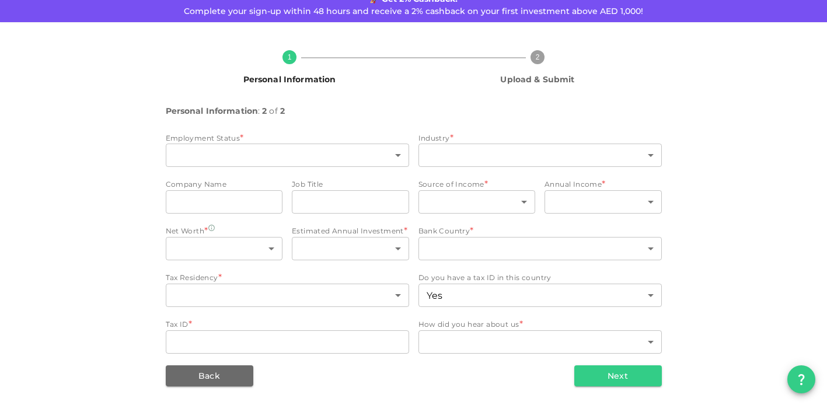
type input "2"
type input "false"
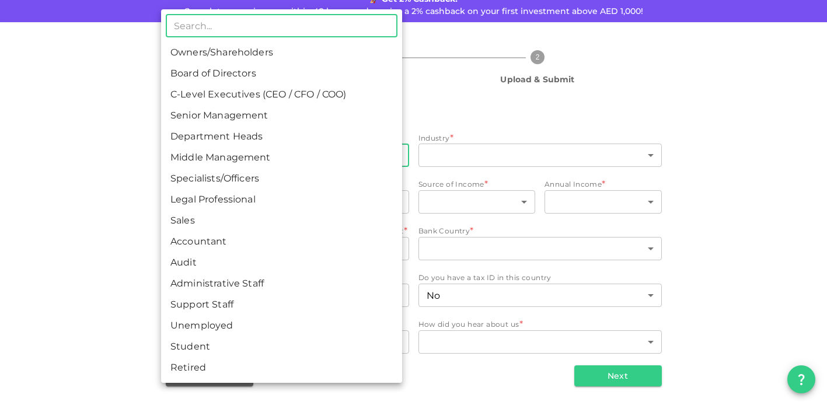
click at [389, 172] on body "KSA Global ar@amurinternational.com 🚀 Get 2% Cashback! Complete your sign-up wi…" at bounding box center [413, 202] width 827 height 405
click at [221, 63] on li "Owners/Shareholders" at bounding box center [281, 52] width 241 height 21
type input "1"
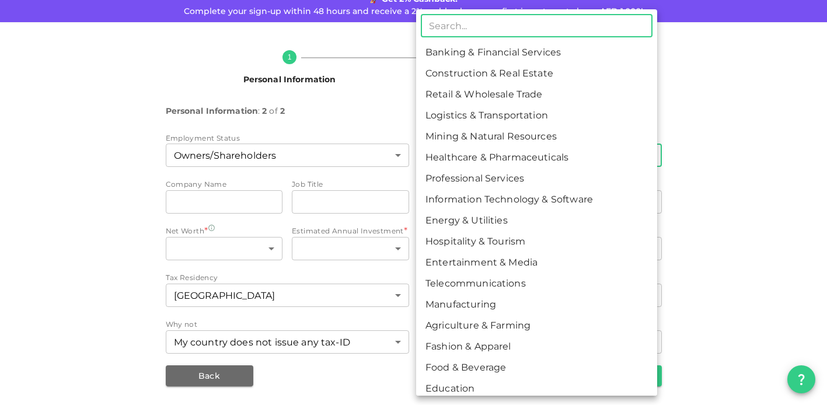
click at [453, 178] on body "KSA Global ar@amurinternational.com 🚀 Get 2% Cashback! Complete your sign-up wi…" at bounding box center [413, 202] width 827 height 405
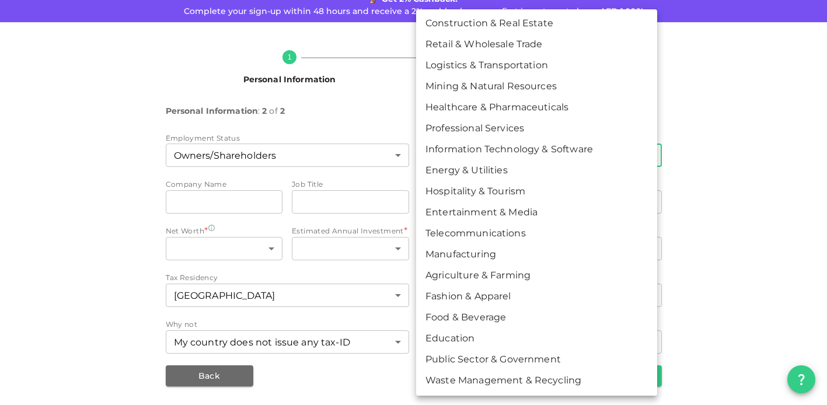
scroll to position [255, 0]
click at [389, 174] on div at bounding box center [413, 202] width 827 height 405
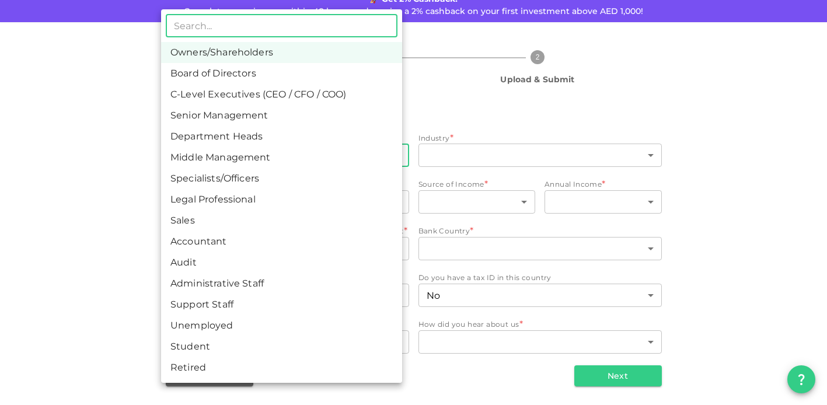
click at [389, 174] on body "KSA Global ar@amurinternational.com 🚀 Get 2% Cashback! Complete your sign-up wi…" at bounding box center [413, 202] width 827 height 405
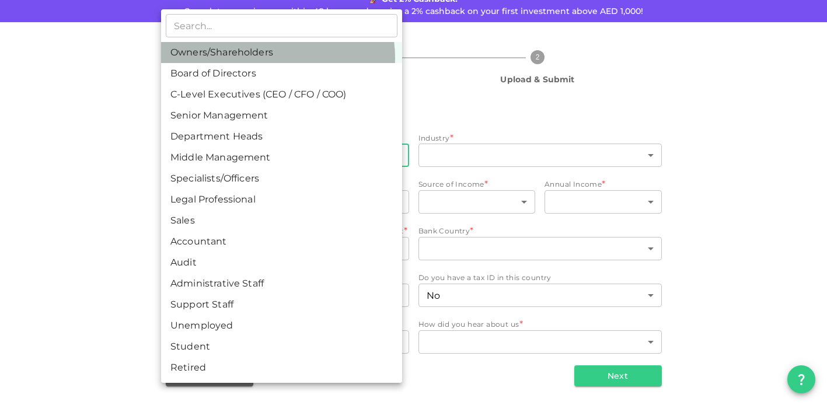
click at [274, 63] on li "Owners/Shareholders" at bounding box center [281, 52] width 241 height 21
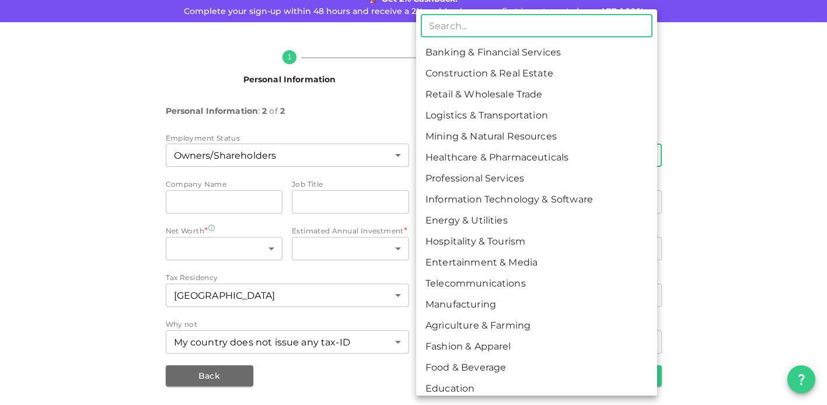
click at [445, 174] on body "KSA Global ar@amurinternational.com 🚀 Get 2% Cashback! Complete your sign-up wi…" at bounding box center [413, 202] width 827 height 405
click at [477, 84] on li "Construction & Real Estate" at bounding box center [536, 73] width 241 height 21
type input "2"
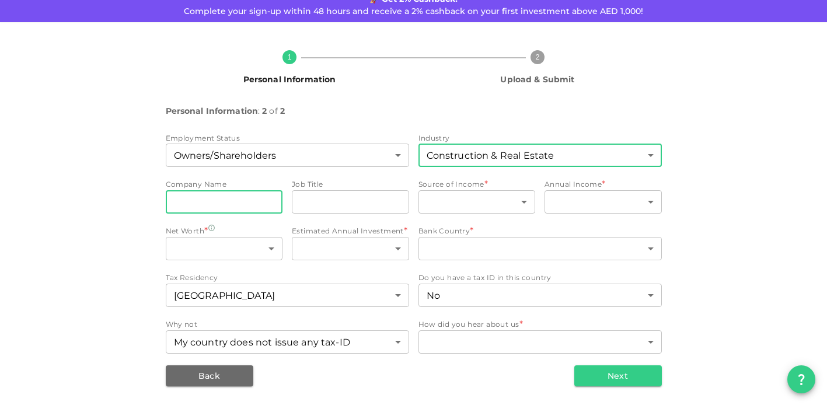
click at [225, 214] on input "companyName" at bounding box center [224, 201] width 117 height 23
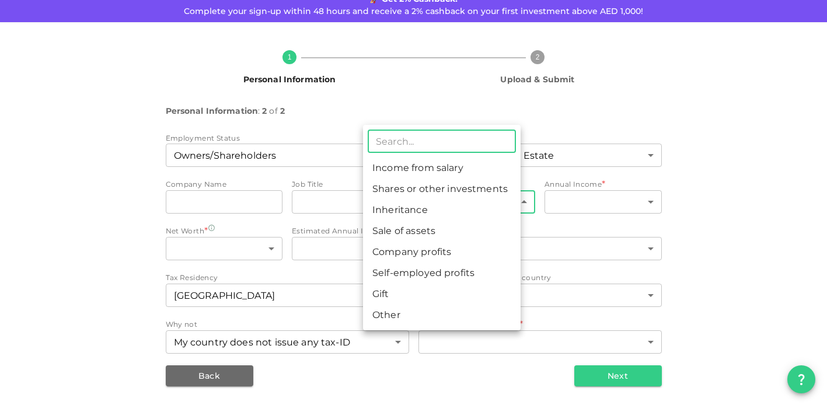
click at [517, 238] on body "KSA Global ar@amurinternational.com 🚀 Get 2% Cashback! Complete your sign-up wi…" at bounding box center [413, 202] width 827 height 405
click at [401, 326] on li "Other" at bounding box center [442, 315] width 158 height 21
type input "8"
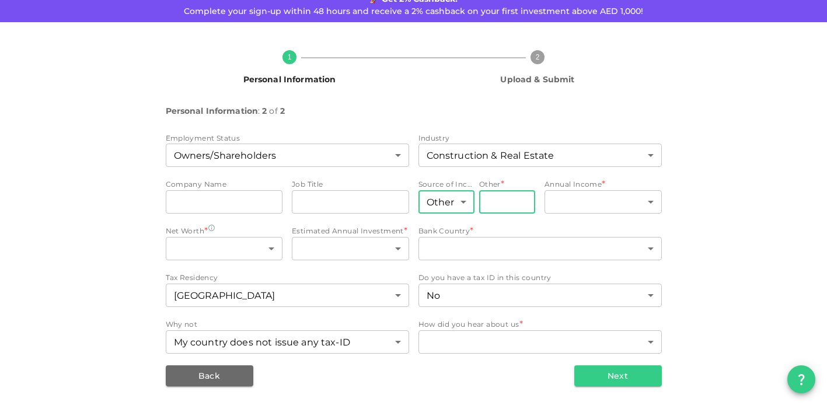
click at [517, 214] on input "Other" at bounding box center [507, 201] width 56 height 23
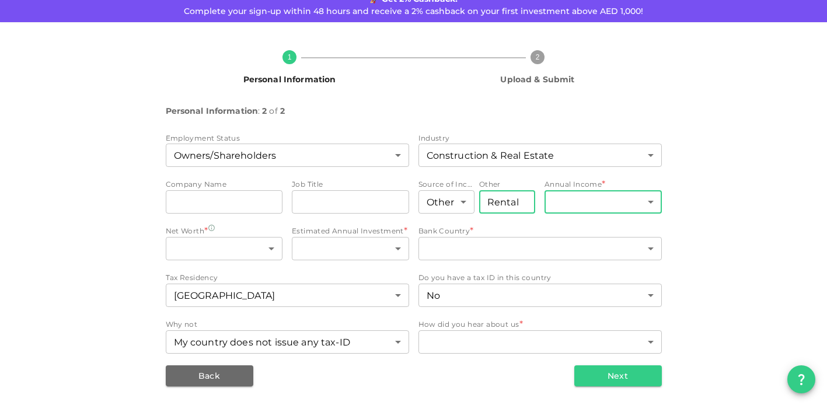
type input "Rental"
click at [579, 232] on body "KSA Global ar@amurinternational.com 🚀 Get 2% Cashback! Complete your sign-up wi…" at bounding box center [413, 202] width 827 height 405
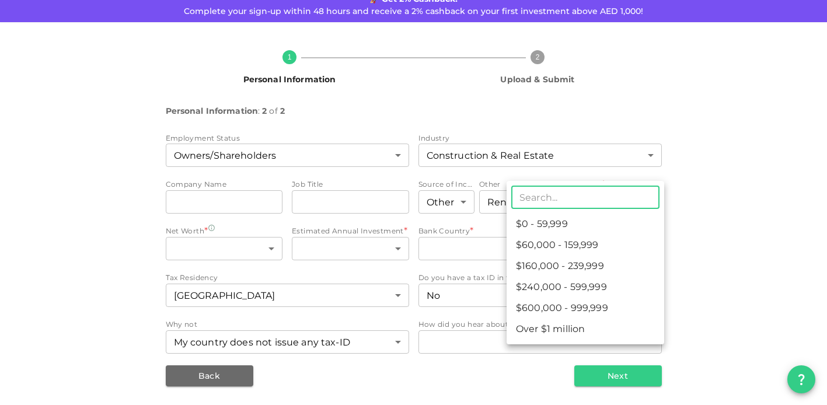
click at [561, 298] on li "$240,000 - 599,999" at bounding box center [586, 287] width 158 height 21
type input "4"
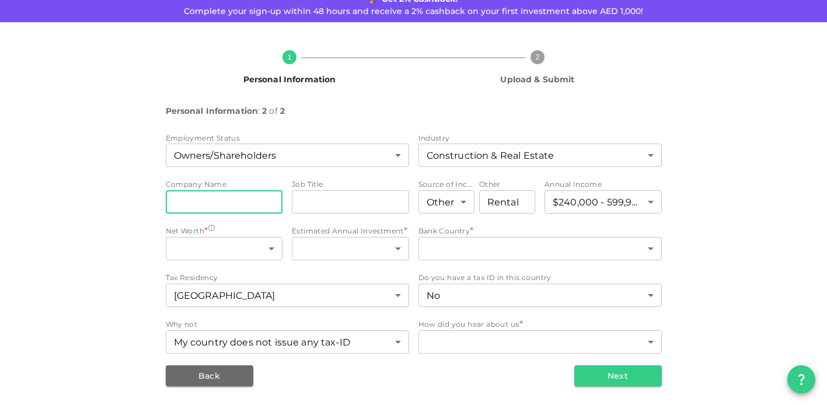
click at [193, 214] on input "companyName" at bounding box center [224, 201] width 117 height 23
type input "AR"
click at [307, 214] on input "jobTitle" at bounding box center [350, 201] width 117 height 23
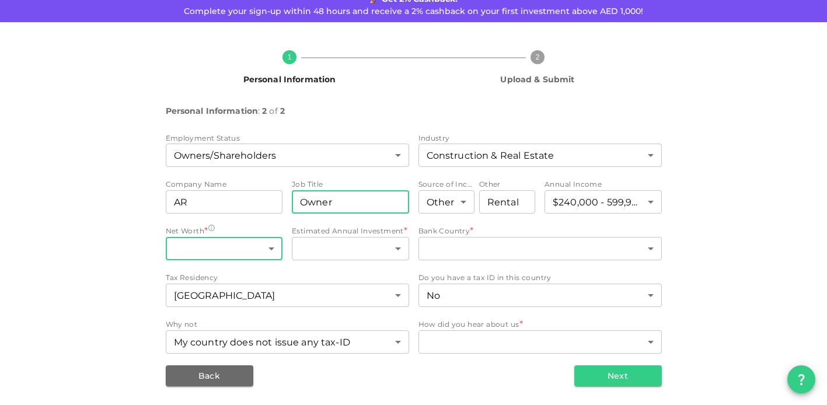
type input "Owner"
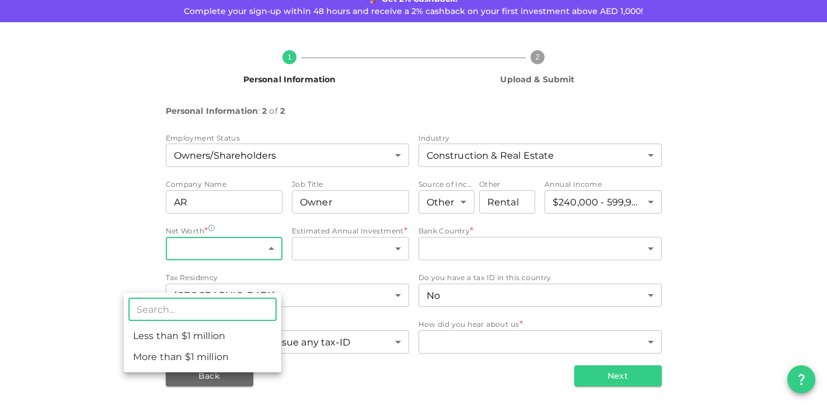
click at [261, 299] on body "KSA Global ar@amurinternational.com 🚀 Get 2% Cashback! Complete your sign-up wi…" at bounding box center [413, 202] width 827 height 405
click at [235, 368] on li "More than $1 million" at bounding box center [203, 357] width 158 height 21
type input "2"
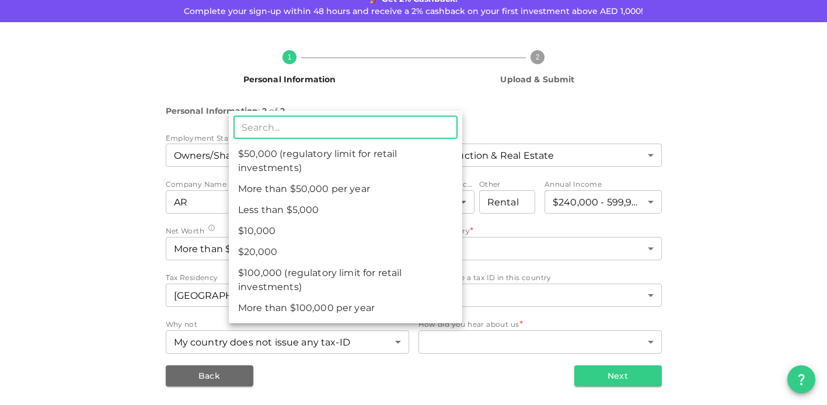
click at [387, 303] on body "KSA Global ar@amurinternational.com 🚀 Get 2% Cashback! Complete your sign-up wi…" at bounding box center [413, 202] width 827 height 405
click at [493, 332] on div at bounding box center [413, 202] width 827 height 405
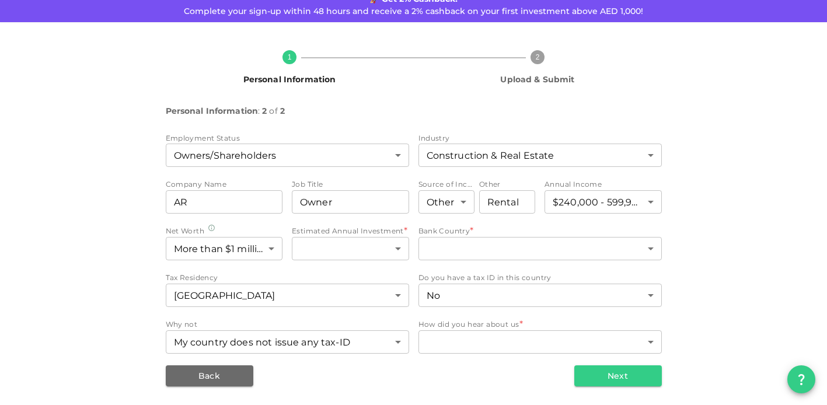
click at [397, 235] on span "Estimated Annual Investment" at bounding box center [348, 231] width 112 height 9
click at [390, 298] on body "KSA Global ar@amurinternational.com 🚀 Get 2% Cashback! Complete your sign-up wi…" at bounding box center [413, 202] width 827 height 405
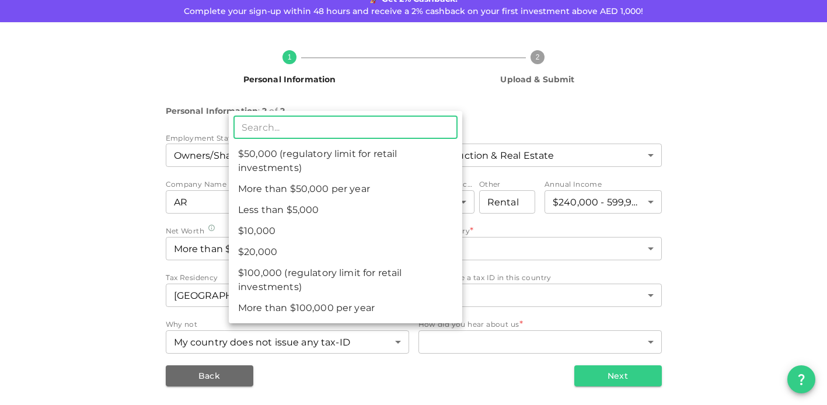
click at [289, 319] on li "More than $100,000 per year" at bounding box center [346, 308] width 234 height 21
type input "7"
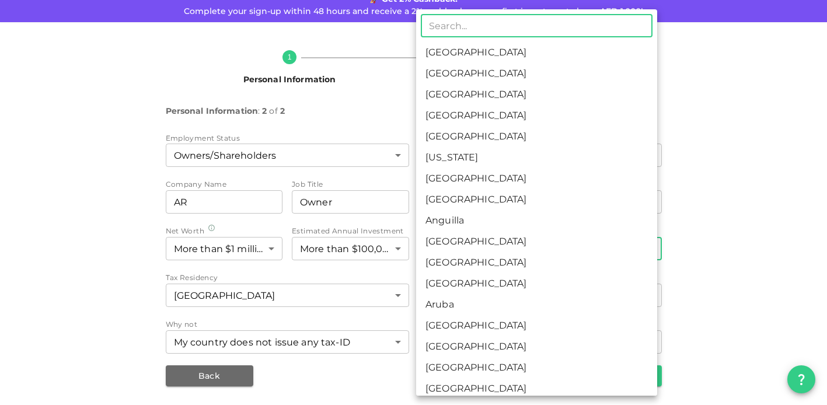
click at [457, 297] on body "KSA Global ar@amurinternational.com 🚀 Get 2% Cashback! Complete your sign-up wi…" at bounding box center [413, 202] width 827 height 405
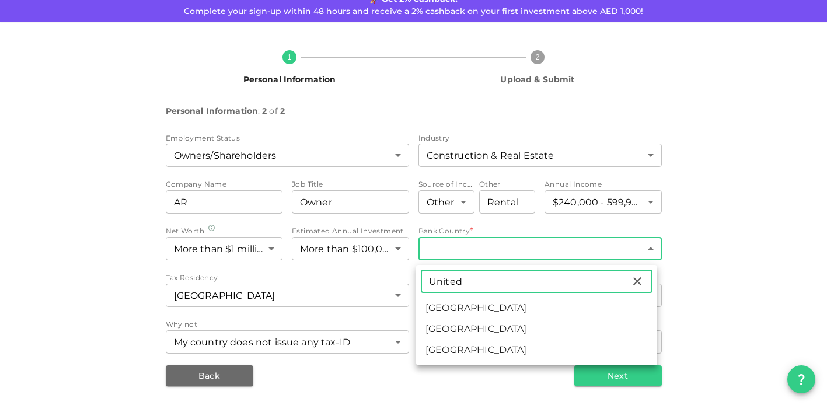
type input "United"
click at [705, 331] on div at bounding box center [413, 202] width 827 height 405
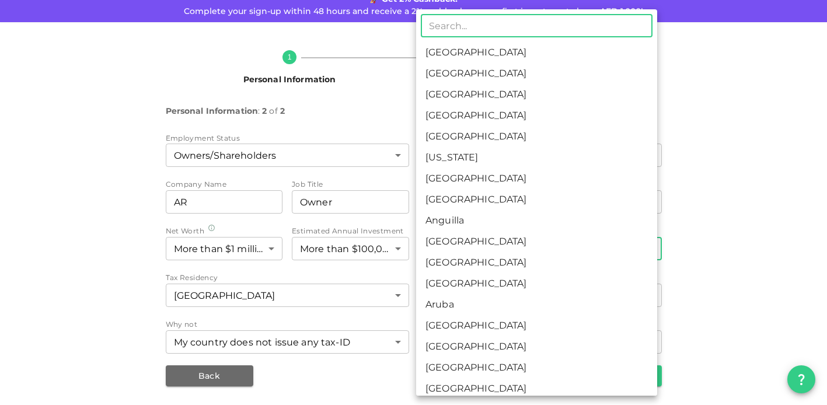
click at [455, 304] on body "KSA Global ar@amurinternational.com 🚀 Get 2% Cashback! Complete your sign-up wi…" at bounding box center [413, 202] width 827 height 405
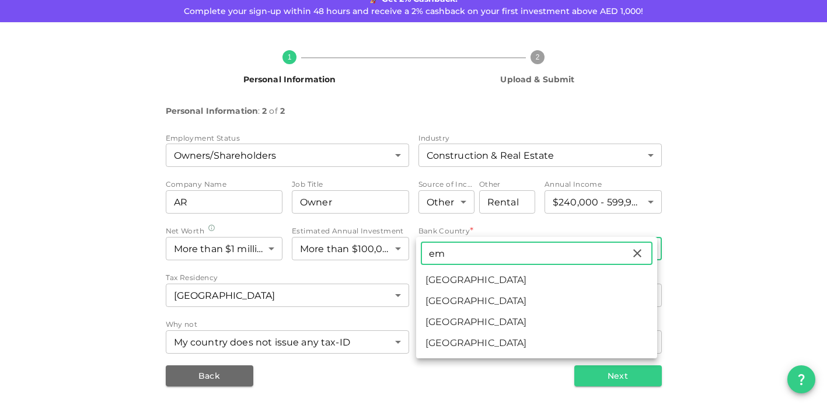
type input "em"
click at [435, 291] on li "United Arab Emirates" at bounding box center [536, 280] width 241 height 21
type input "2"
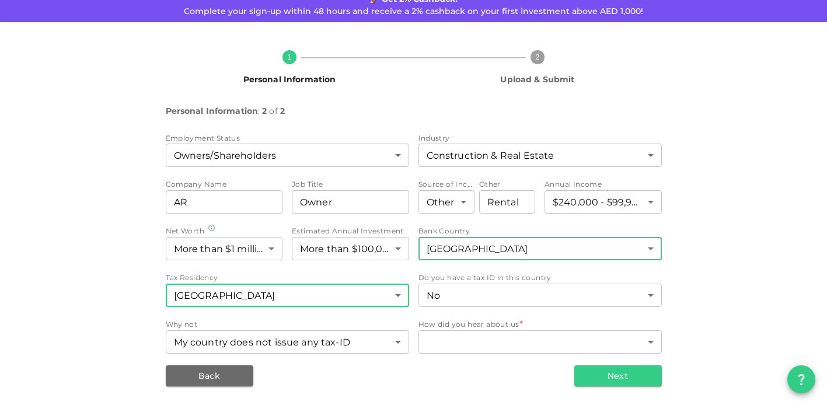
click at [386, 364] on body "KSA Global ar@amurinternational.com 🚀 Get 2% Cashback! Complete your sign-up wi…" at bounding box center [413, 202] width 827 height 405
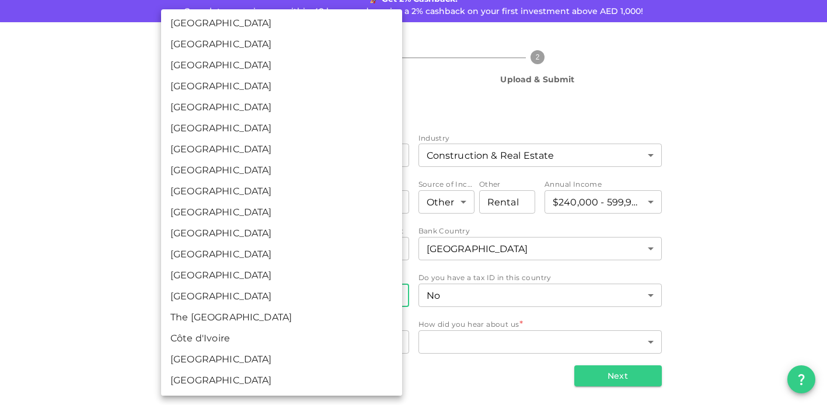
scroll to position [5750, 0]
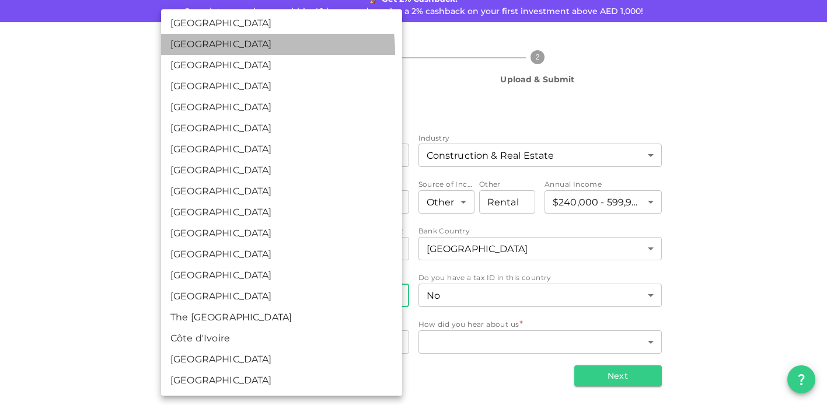
click at [230, 55] on li "United States" at bounding box center [281, 44] width 241 height 21
type input "208"
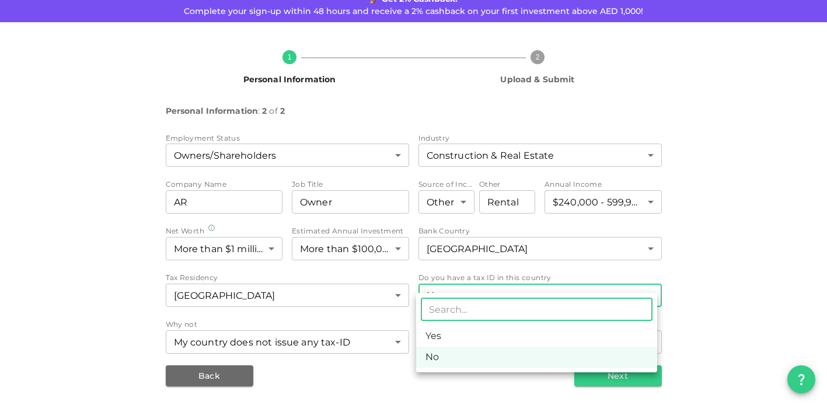
click at [641, 364] on body "KSA Global ar@amurinternational.com 🚀 Get 2% Cashback! Complete your sign-up wi…" at bounding box center [413, 202] width 827 height 405
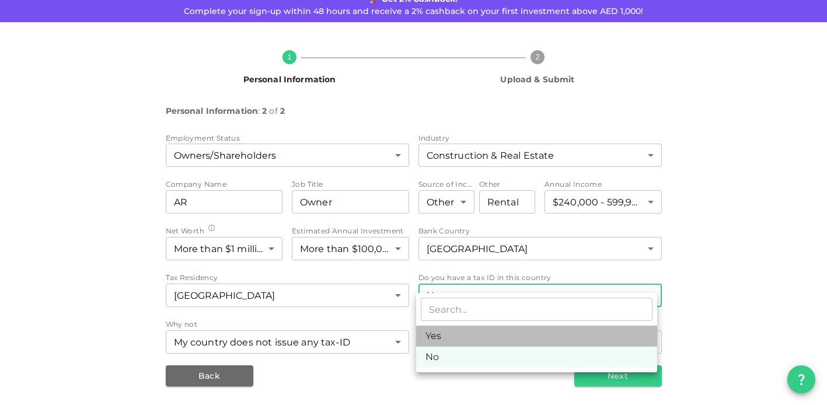
click at [464, 347] on li "Yes" at bounding box center [536, 336] width 241 height 21
type input "true"
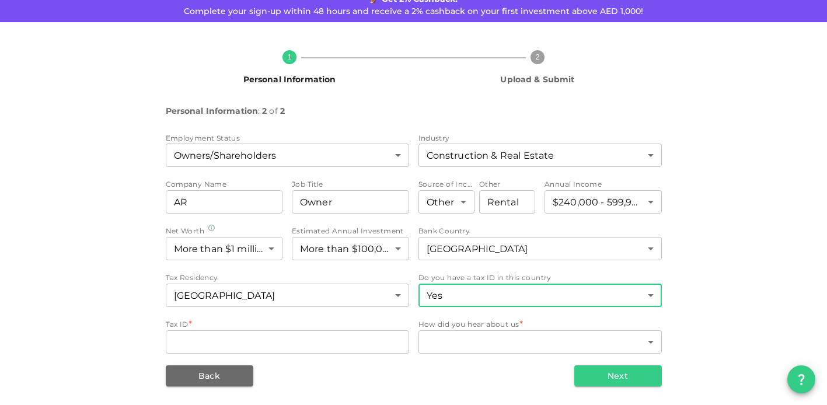
scroll to position [201, 0]
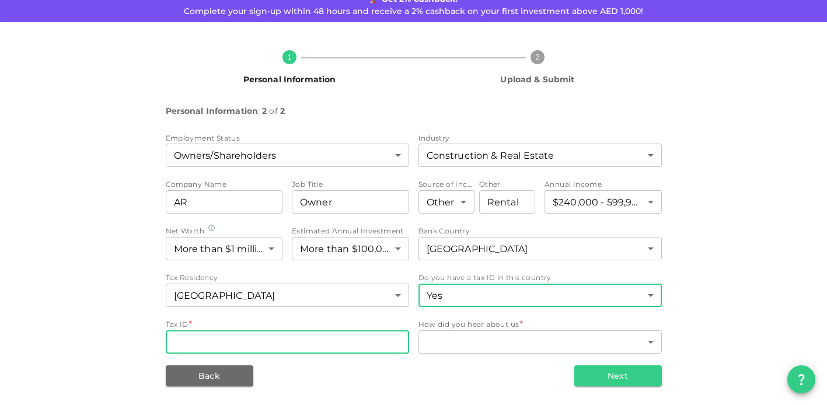
click at [210, 330] on input "Tax ID" at bounding box center [287, 341] width 243 height 23
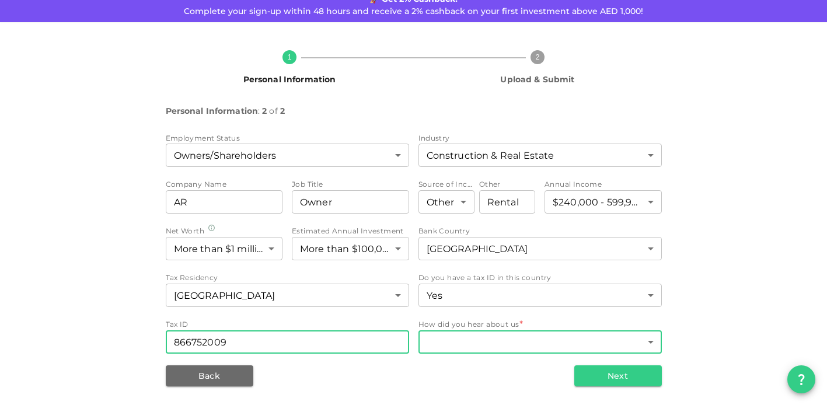
type input "866752009"
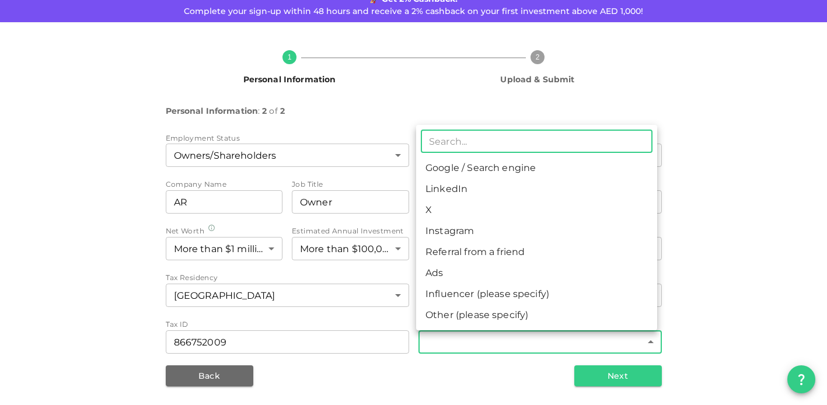
click at [451, 328] on body "KSA Global ar@amurinternational.com 🚀 Get 2% Cashback! Complete your sign-up wi…" at bounding box center [413, 202] width 827 height 405
click at [458, 263] on li "Referral from a friend" at bounding box center [536, 252] width 241 height 21
type input "10"
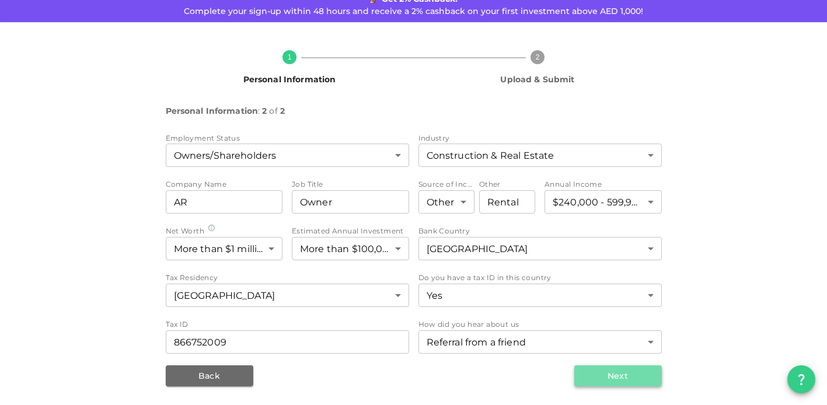
click at [600, 366] on button "Next" at bounding box center [619, 376] width 88 height 21
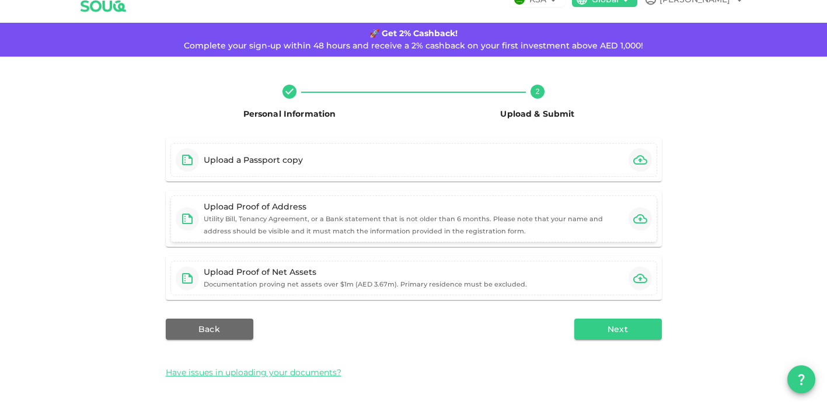
scroll to position [61, 0]
click at [634, 167] on icon "button" at bounding box center [641, 160] width 14 height 14
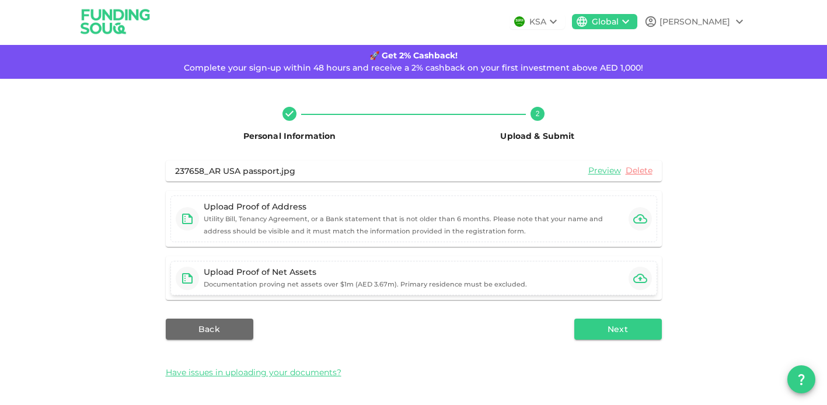
scroll to position [103, 0]
click at [634, 212] on icon "button" at bounding box center [641, 219] width 14 height 14
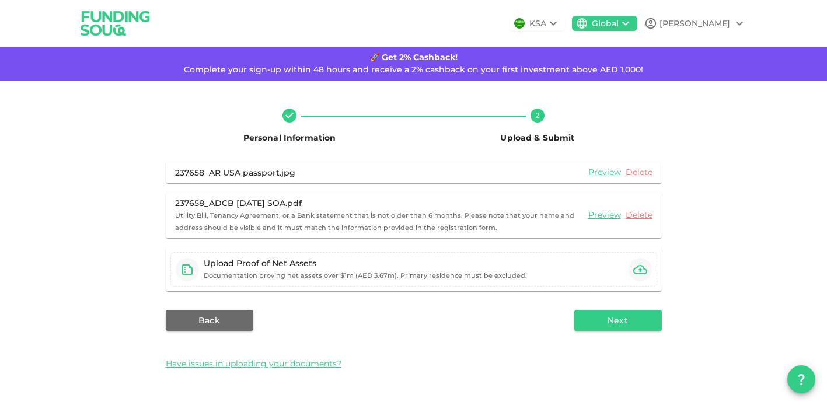
scroll to position [161, 0]
click at [634, 263] on icon "button" at bounding box center [641, 270] width 14 height 14
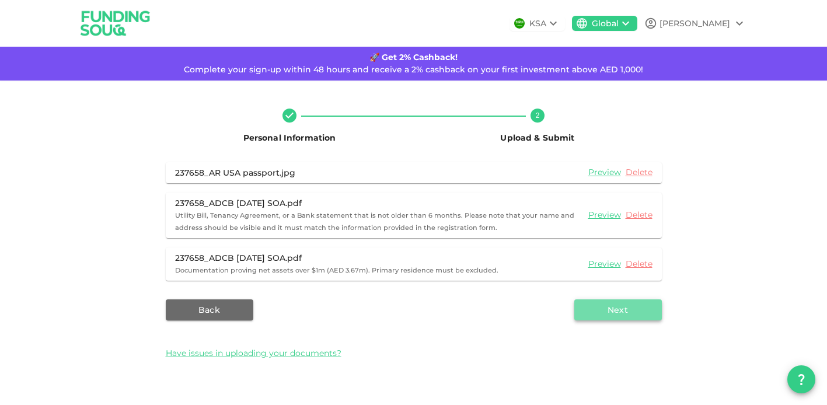
click at [601, 316] on button "Next" at bounding box center [619, 310] width 88 height 21
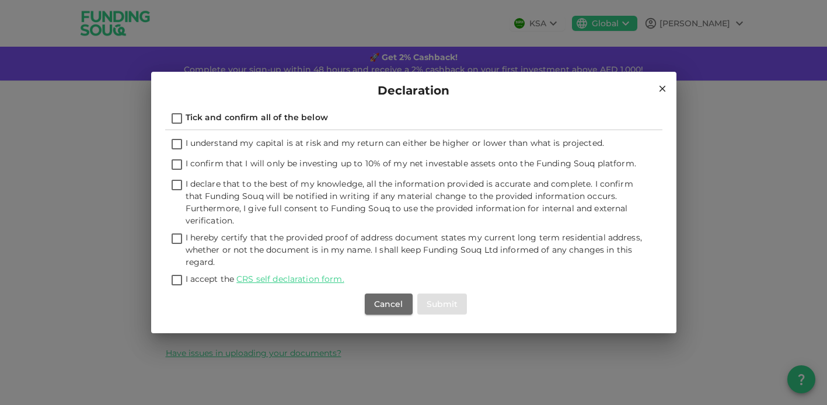
click at [186, 137] on input "I understand my capital is at risk and my return can either be higher or lower …" at bounding box center [177, 145] width 18 height 16
checkbox input "true"
click at [186, 162] on input "I confirm that I will only be investing up to 10% of my net investable assets o…" at bounding box center [177, 166] width 18 height 16
checkbox input "true"
click at [186, 194] on input "I declare that to the best of my knowledge, all the information provided is acc…" at bounding box center [177, 186] width 18 height 16
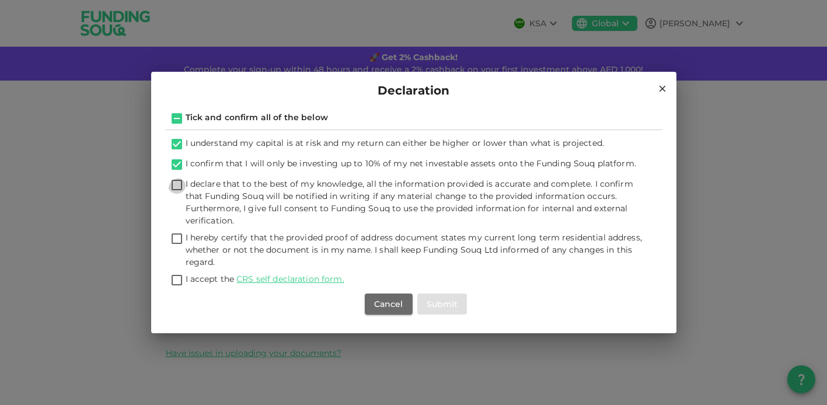
checkbox input "true"
click at [183, 248] on input "I hereby certify that the provided proof of address document states my current …" at bounding box center [177, 240] width 18 height 16
checkbox input "true"
click at [186, 289] on input "I accept the CRS self declaration form." at bounding box center [177, 281] width 18 height 16
checkbox input "true"
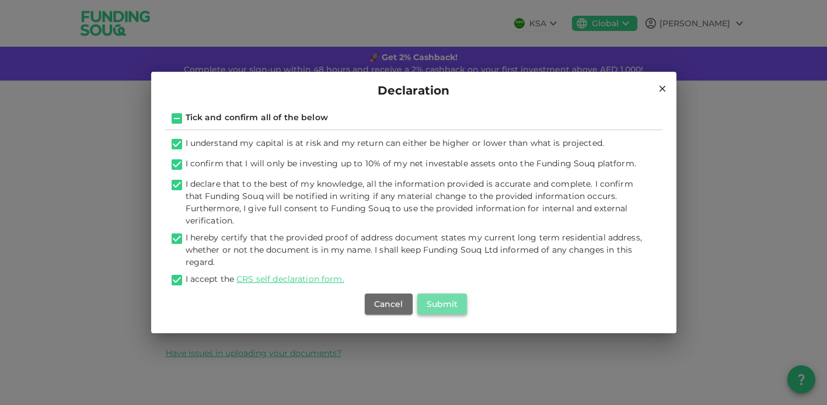
click at [443, 315] on button "Submit" at bounding box center [442, 304] width 50 height 21
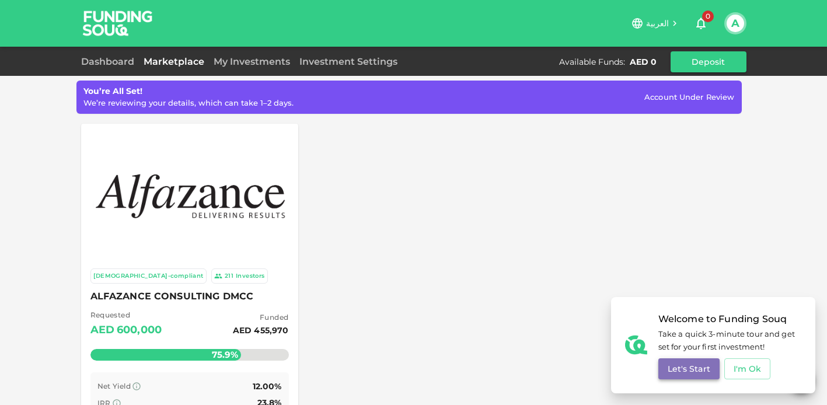
click at [681, 359] on button "Let's Start" at bounding box center [689, 369] width 61 height 21
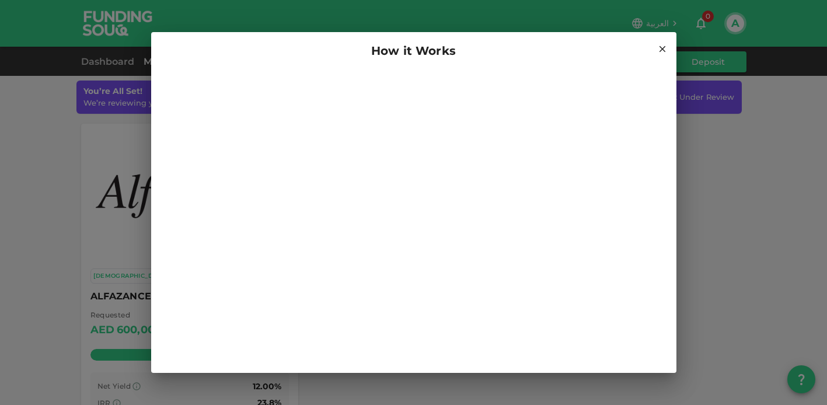
click at [662, 44] on icon at bounding box center [662, 49] width 11 height 11
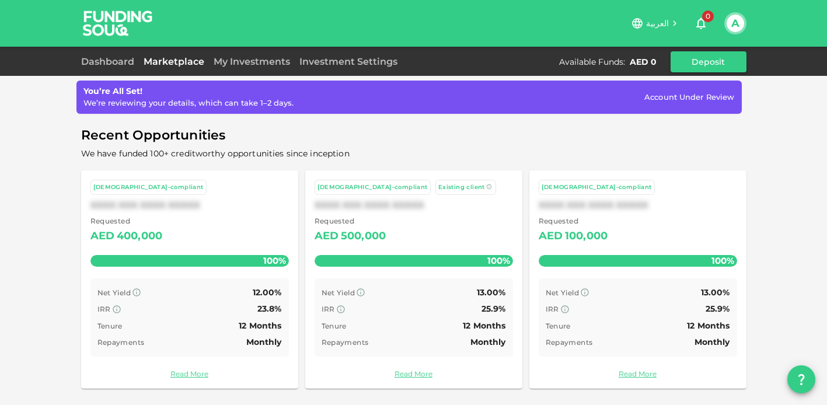
scroll to position [586, 0]
click at [185, 368] on link "Read More" at bounding box center [190, 373] width 199 height 11
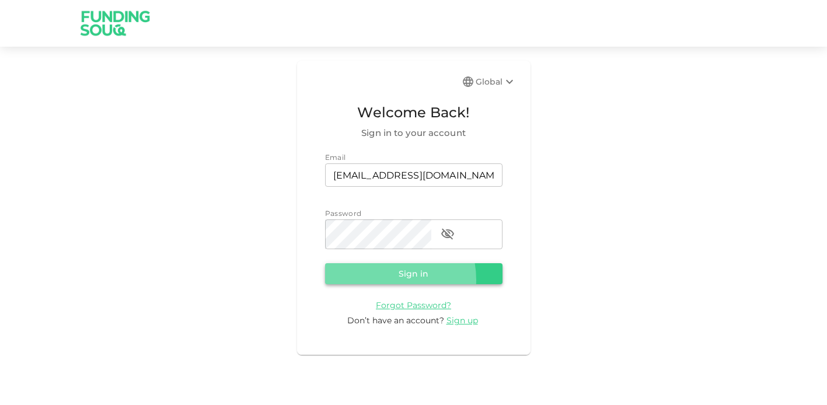
click at [388, 284] on button "Sign in" at bounding box center [414, 273] width 178 height 21
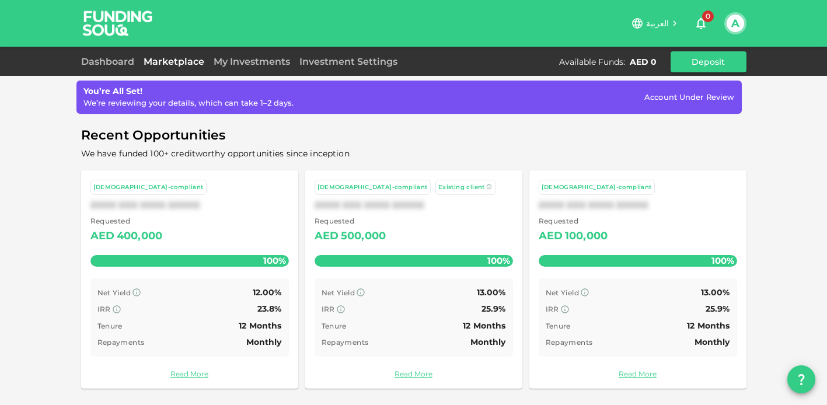
scroll to position [586, 0]
click at [422, 368] on link "Read More" at bounding box center [414, 373] width 199 height 11
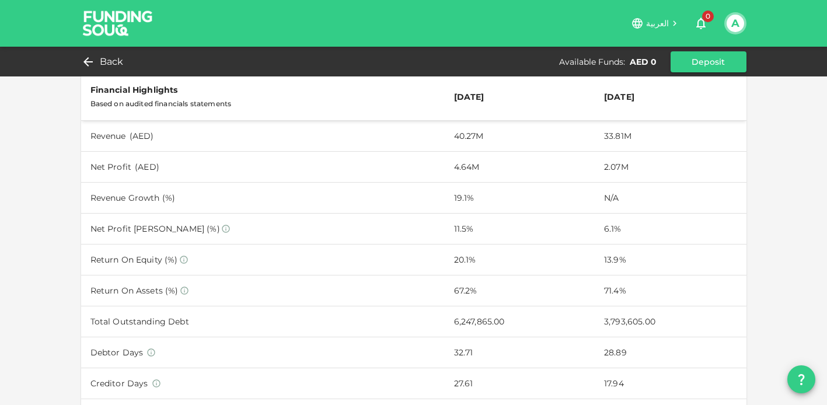
scroll to position [221, 0]
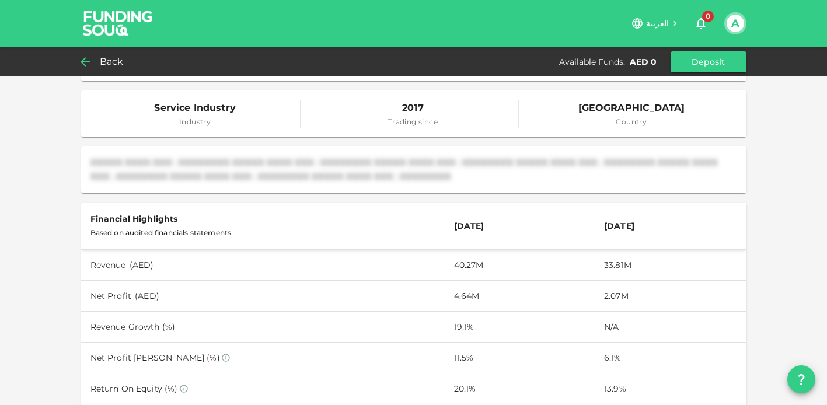
click at [86, 62] on icon at bounding box center [85, 62] width 14 height 14
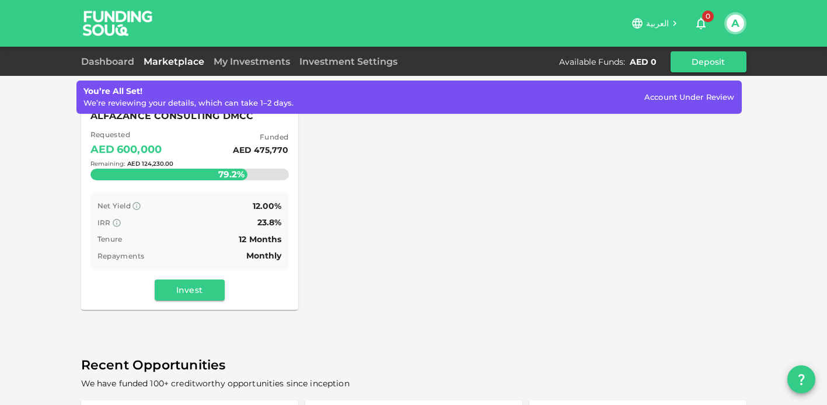
scroll to position [79, 0]
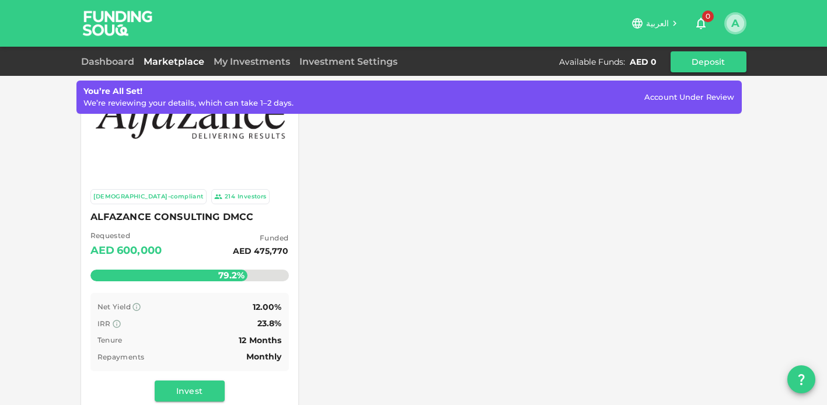
click at [739, 27] on button "A" at bounding box center [736, 24] width 18 height 18
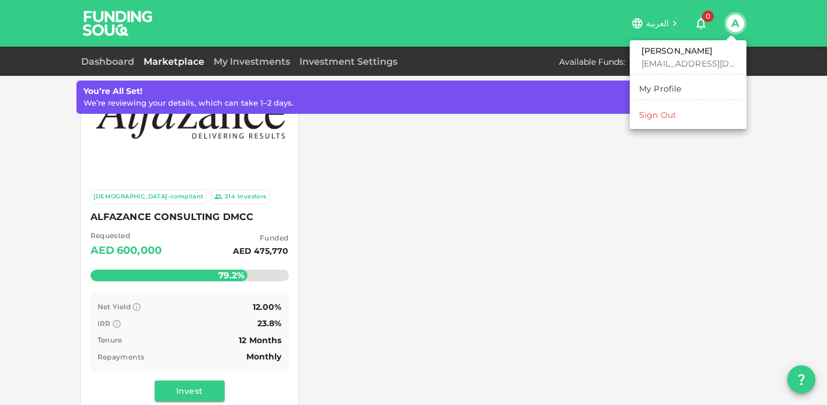
click at [676, 95] on div "My Profile" at bounding box center [660, 89] width 43 height 12
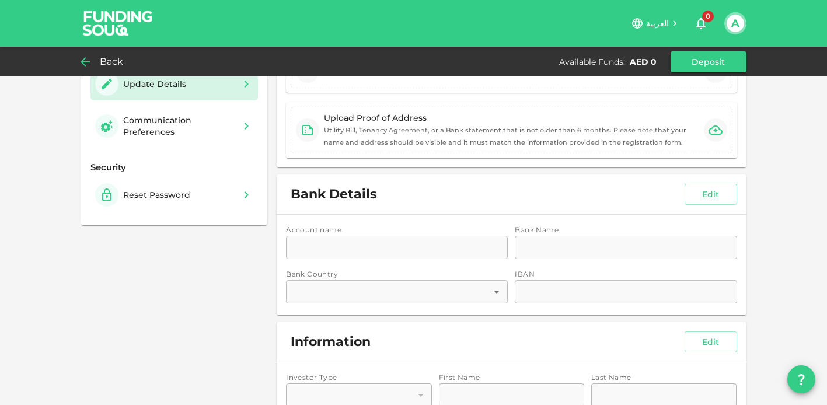
type input "2"
type input "[PERSON_NAME]"
type input "Rasheed"
type input "208"
type input "88"
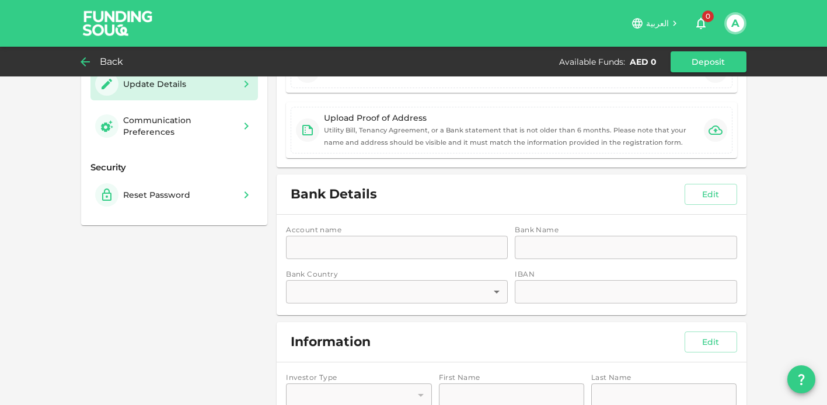
type input "1"
type input "AR"
type input "4"
type input "Owner"
type input "2"
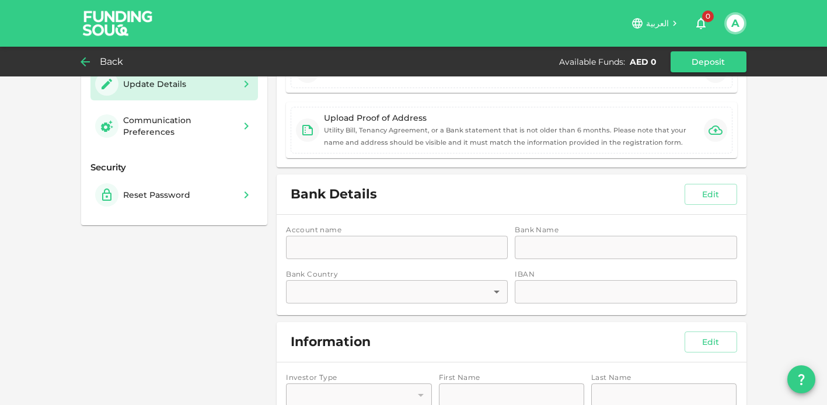
type input "7"
type input "2"
type input "8"
type input "10"
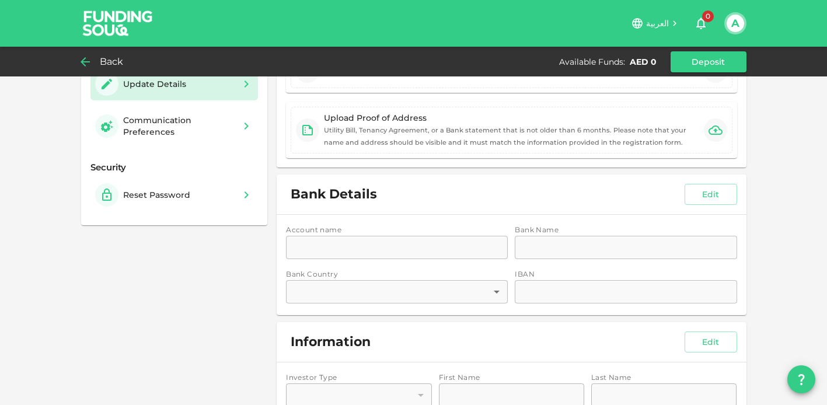
type input "1"
type input "G05 EMR 20 Al Warsan1"
type input "2"
type input "208"
type input "866752009"
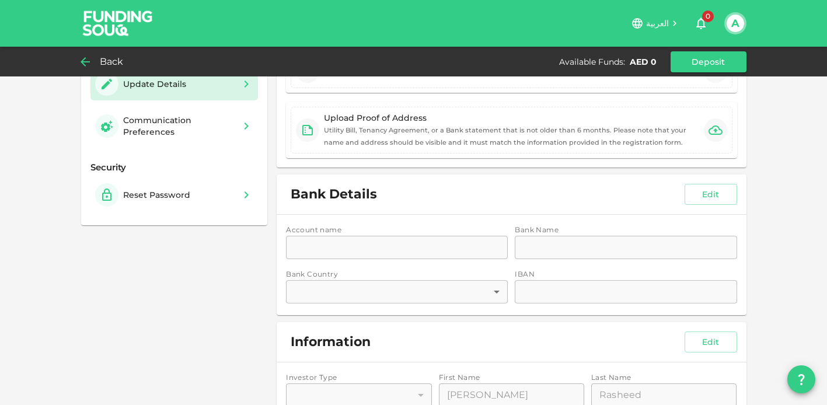
type input "⁦⁨01⁩ / ⁨10⁩ / ⁨1958⁩⁩"
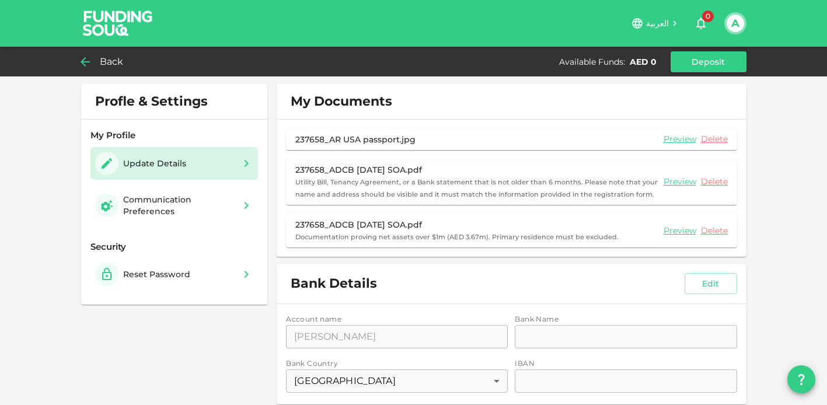
click at [737, 24] on button "A" at bounding box center [736, 24] width 18 height 18
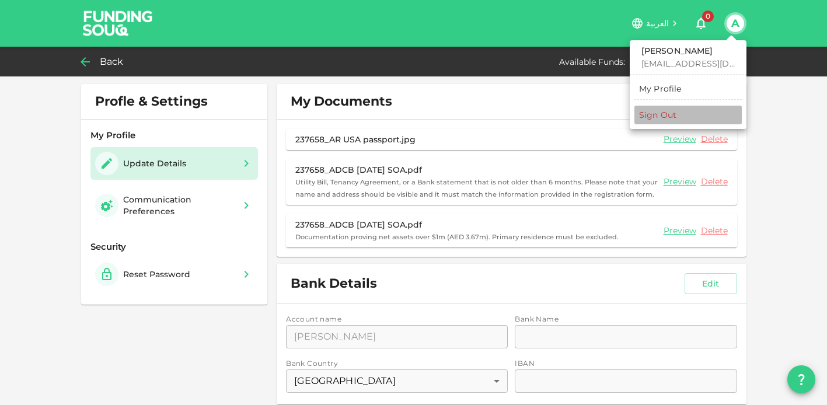
click at [670, 121] on div "Sign Out" at bounding box center [657, 115] width 37 height 12
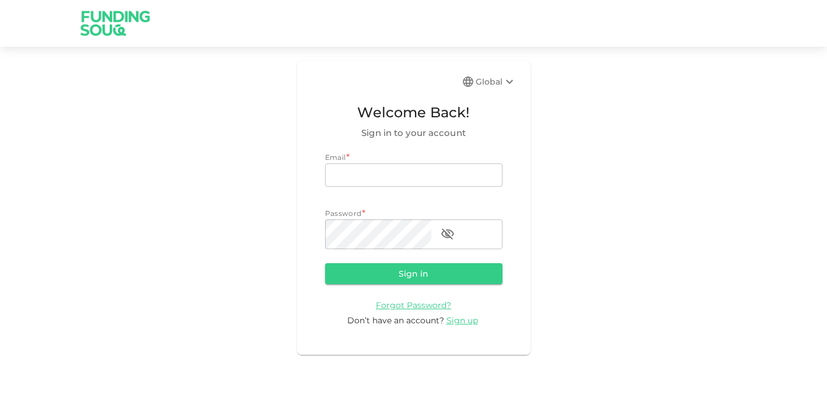
type input "[EMAIL_ADDRESS][DOMAIN_NAME]"
click at [174, 168] on div "Global Welcome Back! Sign in to your account Email email ar@amurinternational.c…" at bounding box center [413, 208] width 827 height 294
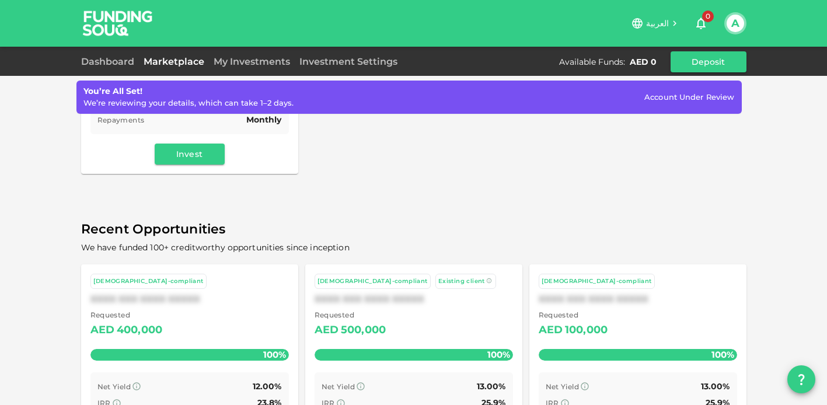
scroll to position [317, 0]
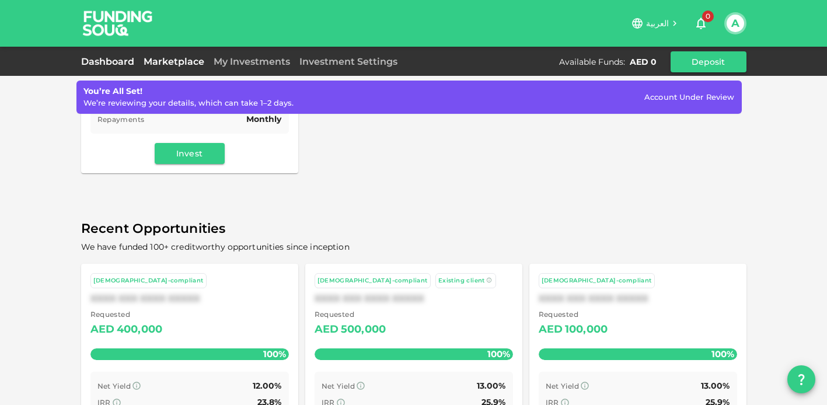
click at [105, 64] on link "Dashboard" at bounding box center [110, 61] width 58 height 11
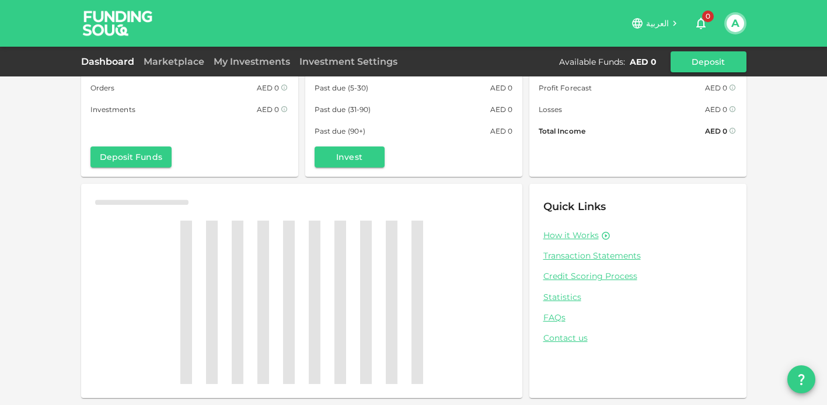
scroll to position [210, 0]
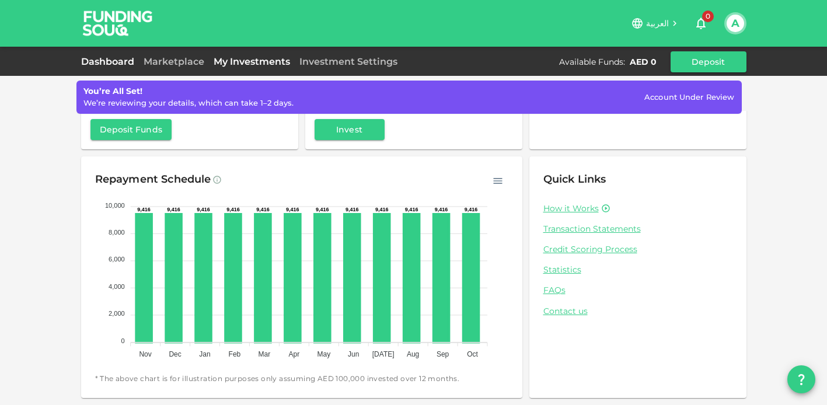
click at [238, 65] on link "My Investments" at bounding box center [252, 61] width 86 height 11
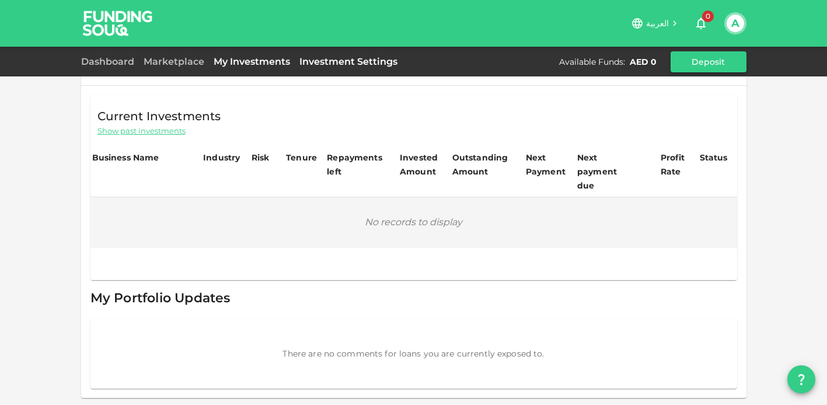
click at [337, 64] on link "Investment Settings" at bounding box center [348, 61] width 107 height 11
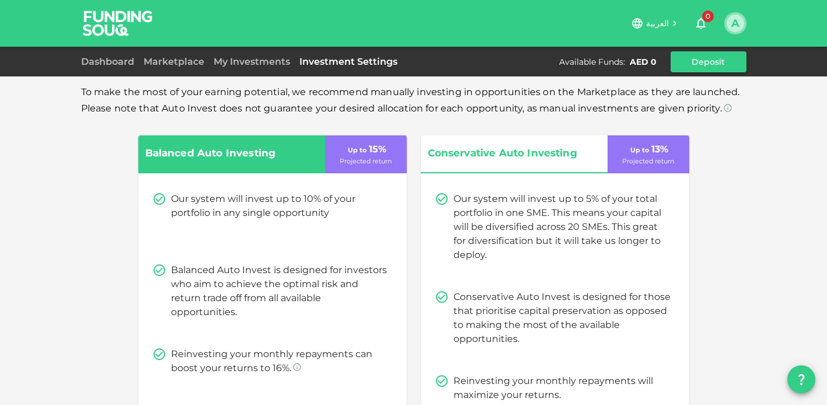
click at [731, 23] on button "A" at bounding box center [736, 24] width 18 height 18
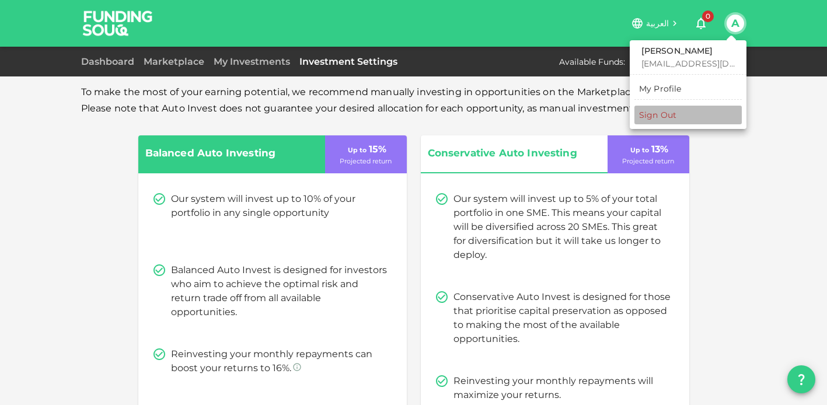
click at [680, 124] on li "Sign Out" at bounding box center [688, 115] width 107 height 19
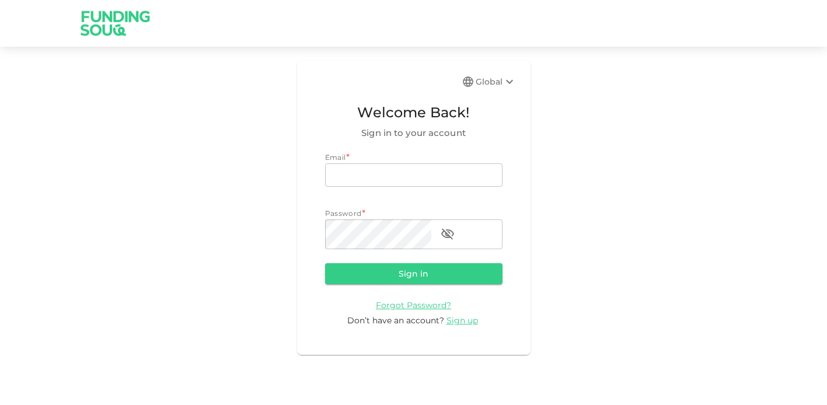
type input "[EMAIL_ADDRESS][DOMAIN_NAME]"
